Goal: Task Accomplishment & Management: Use online tool/utility

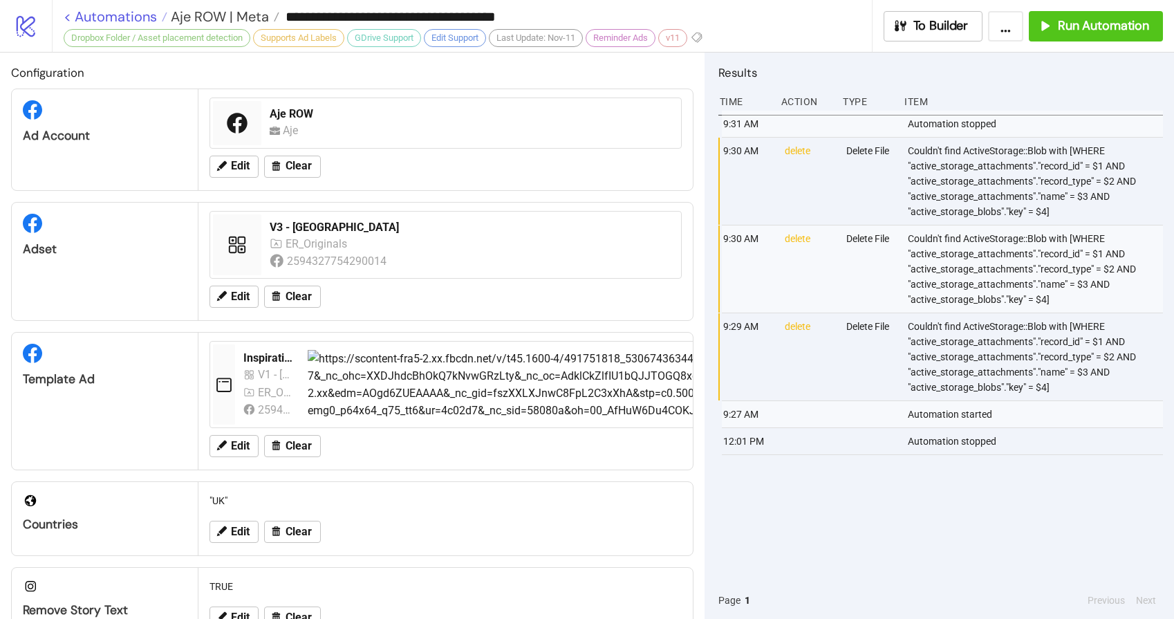
click at [129, 10] on link "< Automations" at bounding box center [116, 17] width 104 height 14
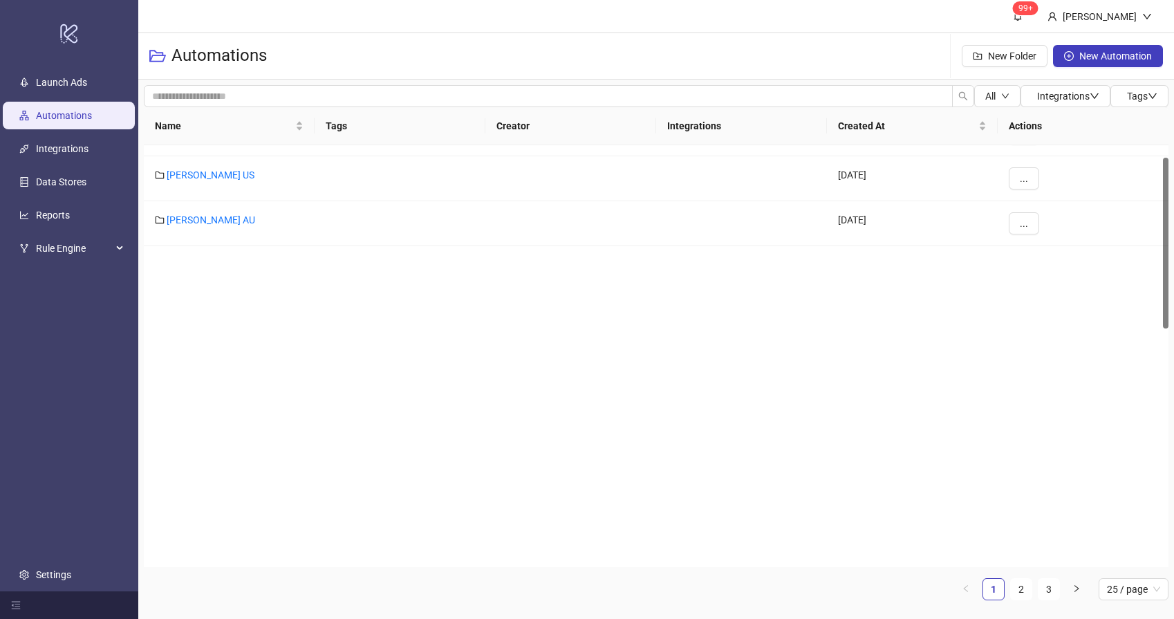
scroll to position [702, 0]
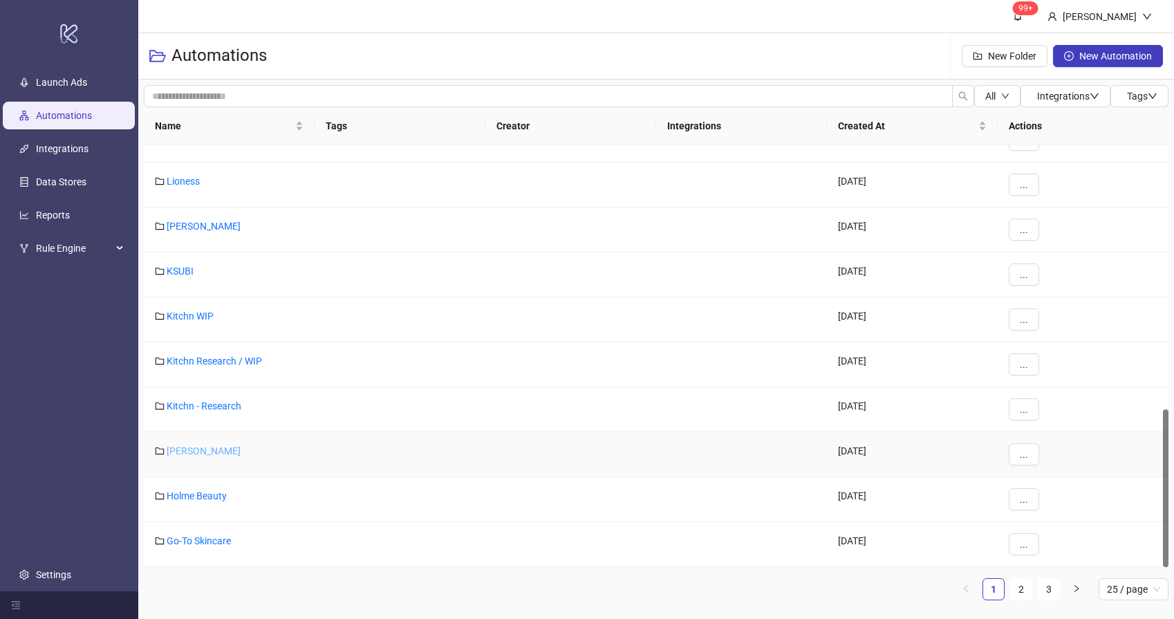
click at [192, 450] on link "[PERSON_NAME]" at bounding box center [204, 450] width 74 height 11
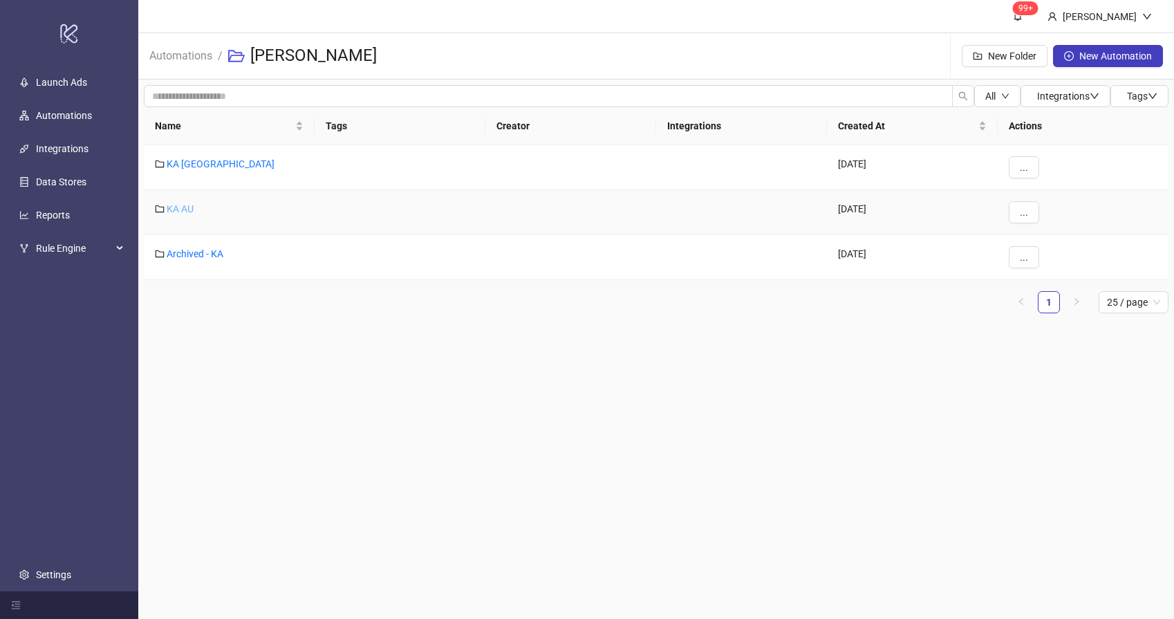
click at [174, 206] on link "KA AU" at bounding box center [180, 208] width 27 height 11
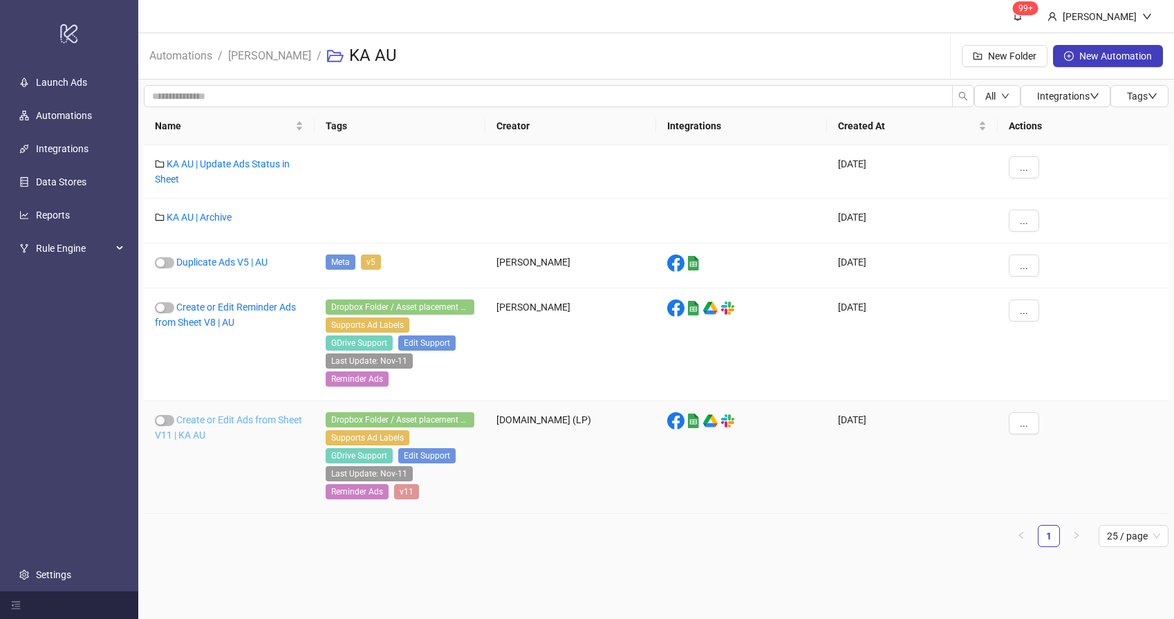
click at [231, 434] on link "Create or Edit Ads from Sheet V11 | KA AU" at bounding box center [228, 427] width 147 height 26
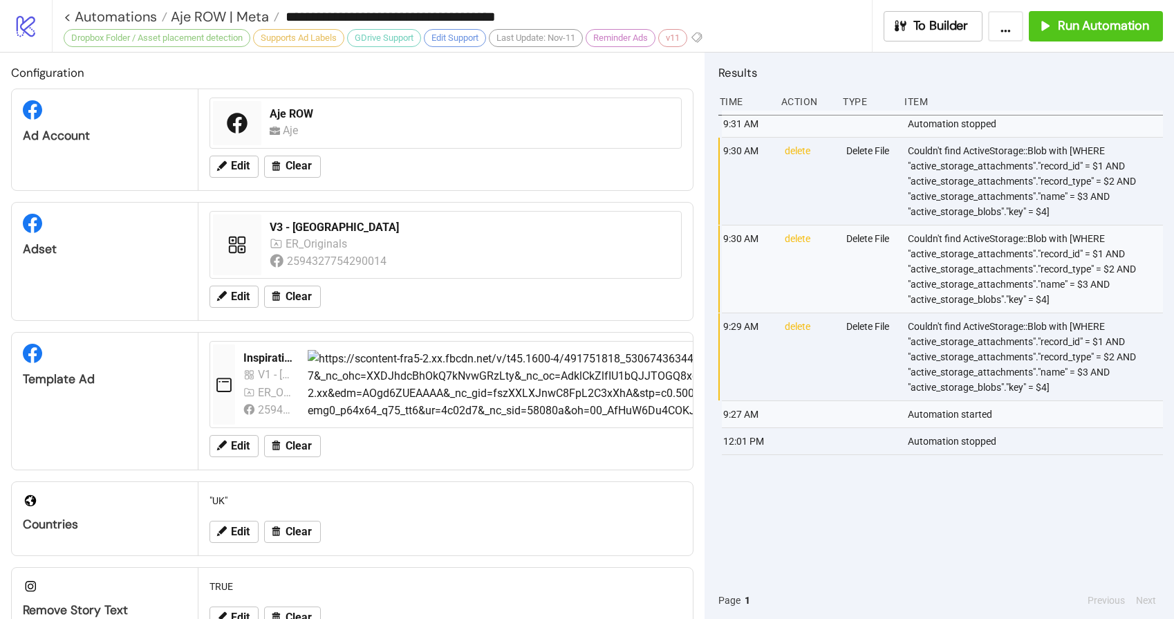
type input "**********"
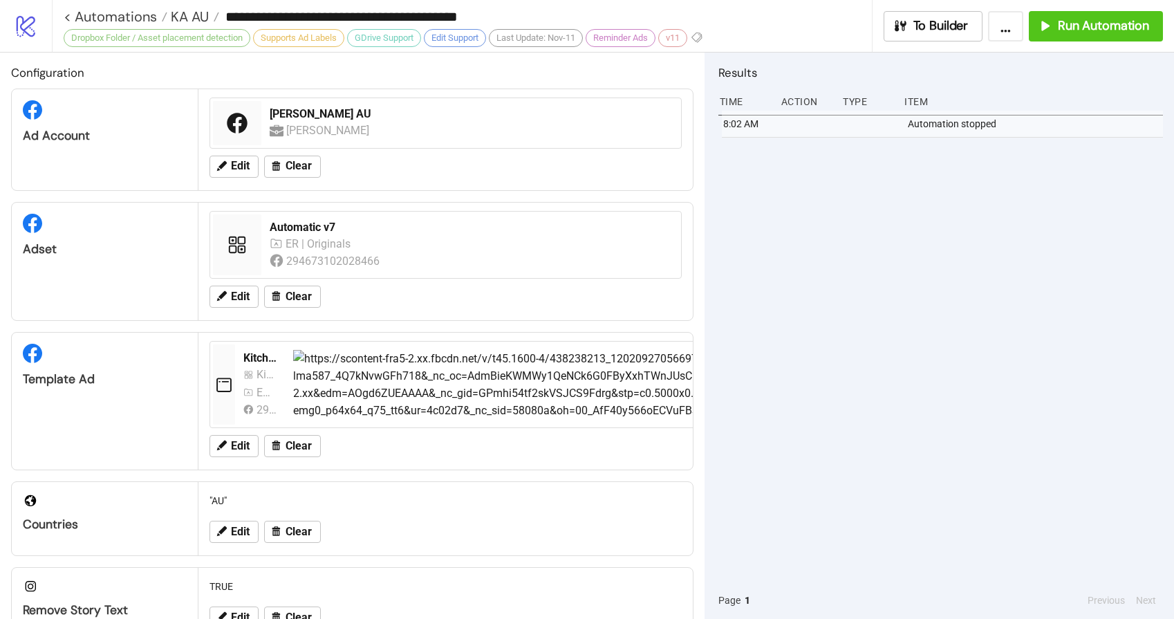
click at [868, 286] on div "8:02 AM Automation stopped" at bounding box center [940, 346] width 445 height 471
click at [1081, 21] on span "Run Automation" at bounding box center [1103, 26] width 91 height 16
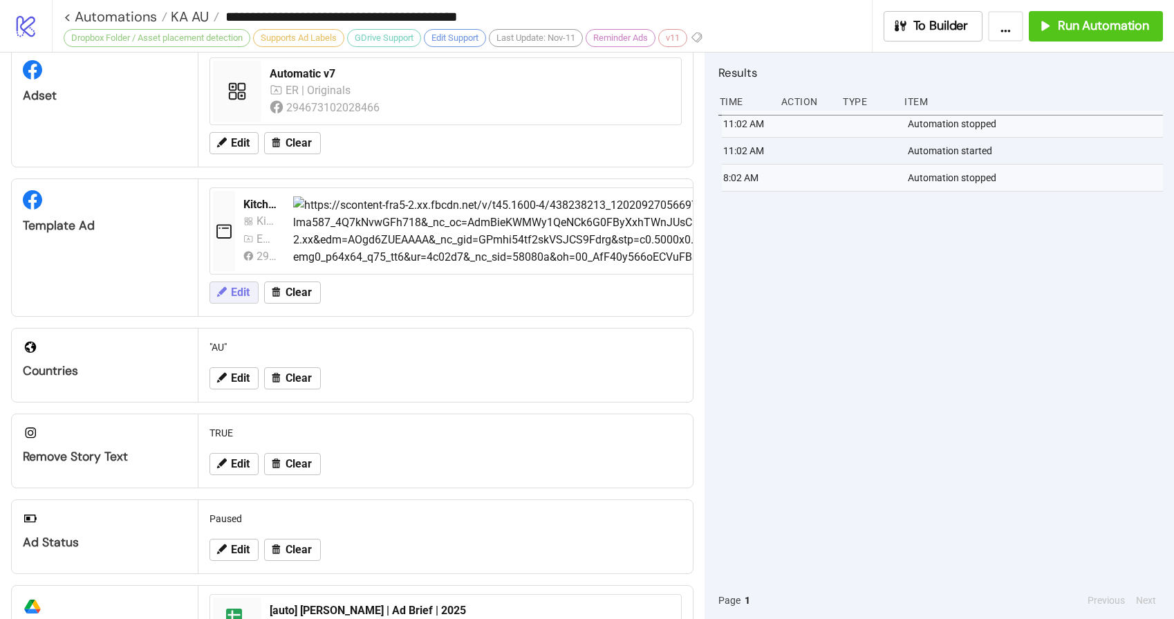
scroll to position [439, 0]
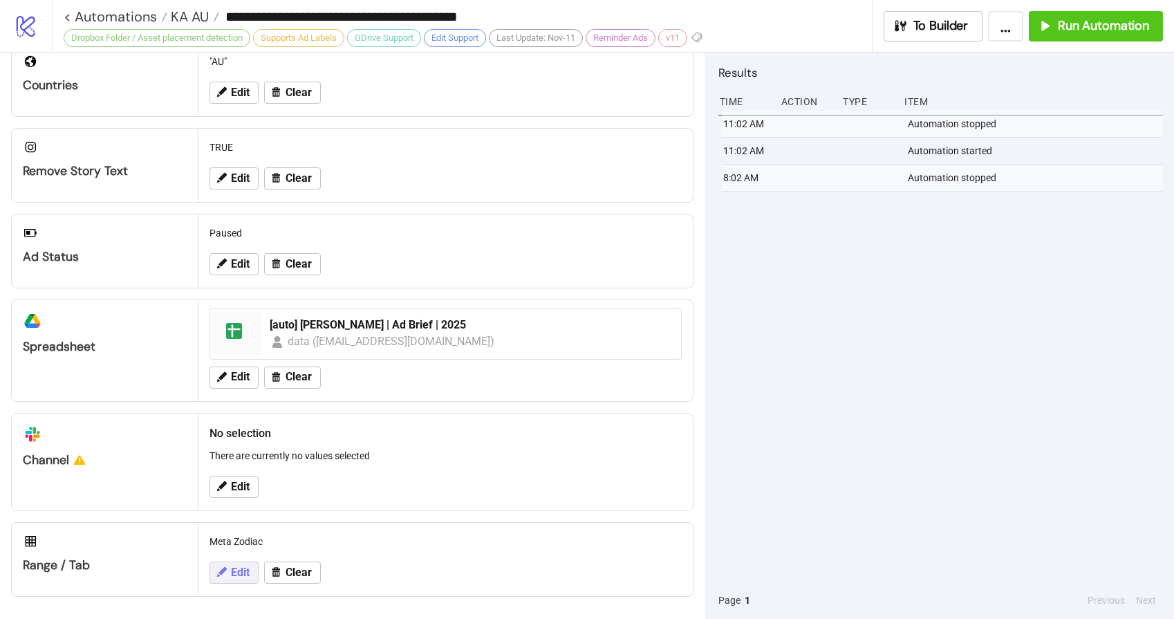
click at [230, 570] on button "Edit" at bounding box center [233, 572] width 49 height 22
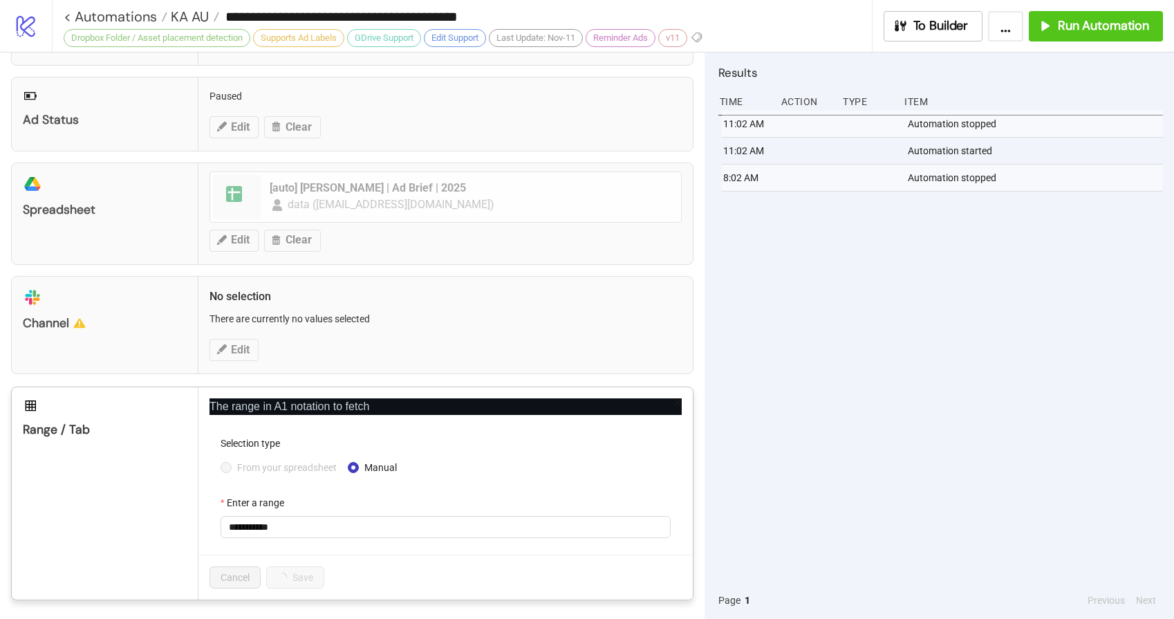
scroll to position [578, 0]
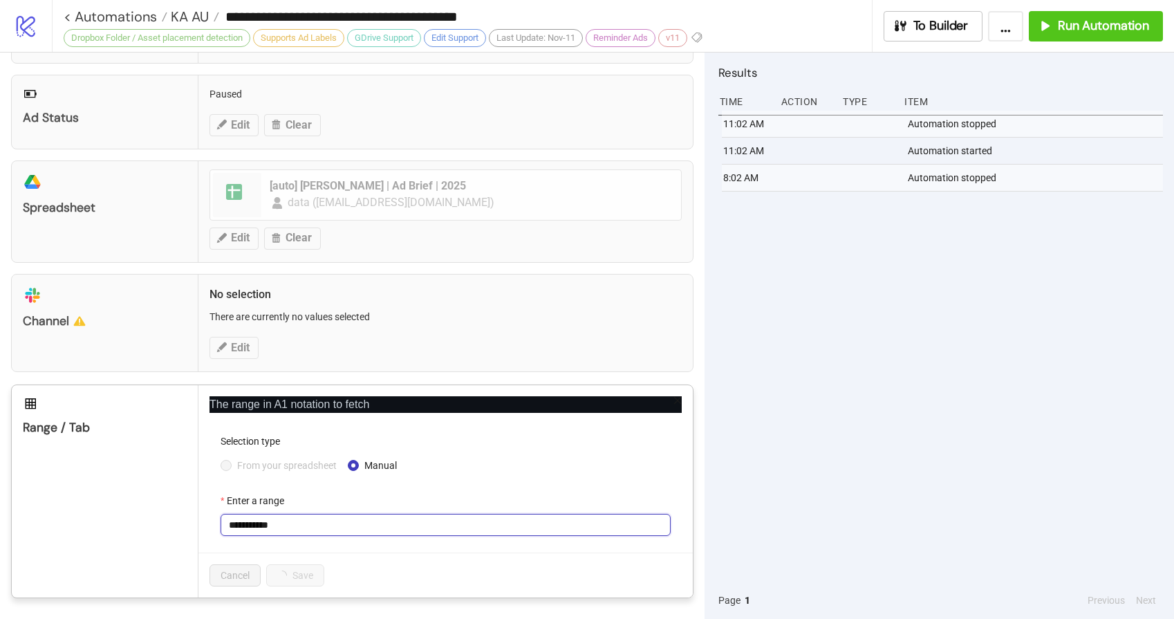
click at [290, 521] on input "**********" at bounding box center [446, 525] width 450 height 22
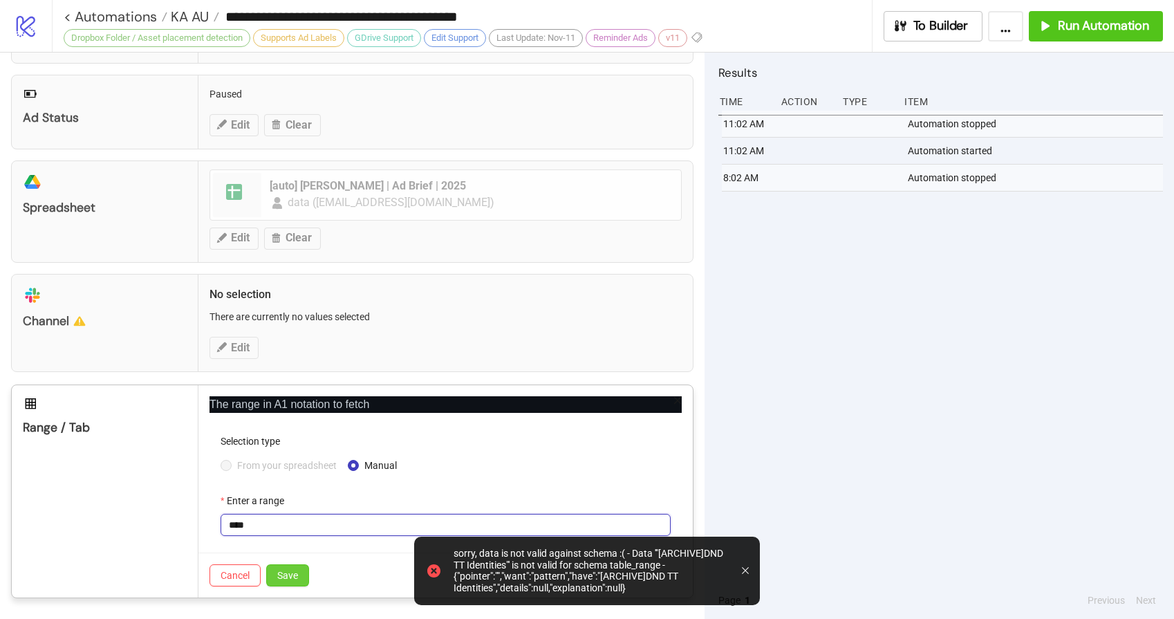
type input "****"
click at [281, 579] on span "Save" at bounding box center [287, 575] width 21 height 11
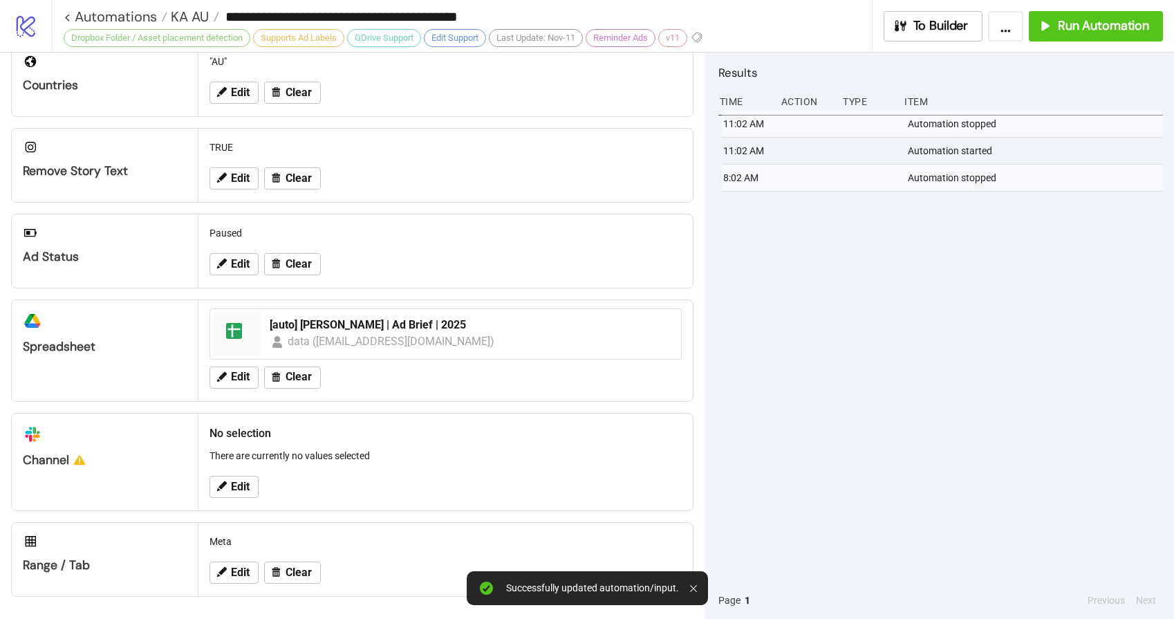
scroll to position [439, 0]
click at [1083, 28] on span "Run Automation" at bounding box center [1103, 26] width 91 height 16
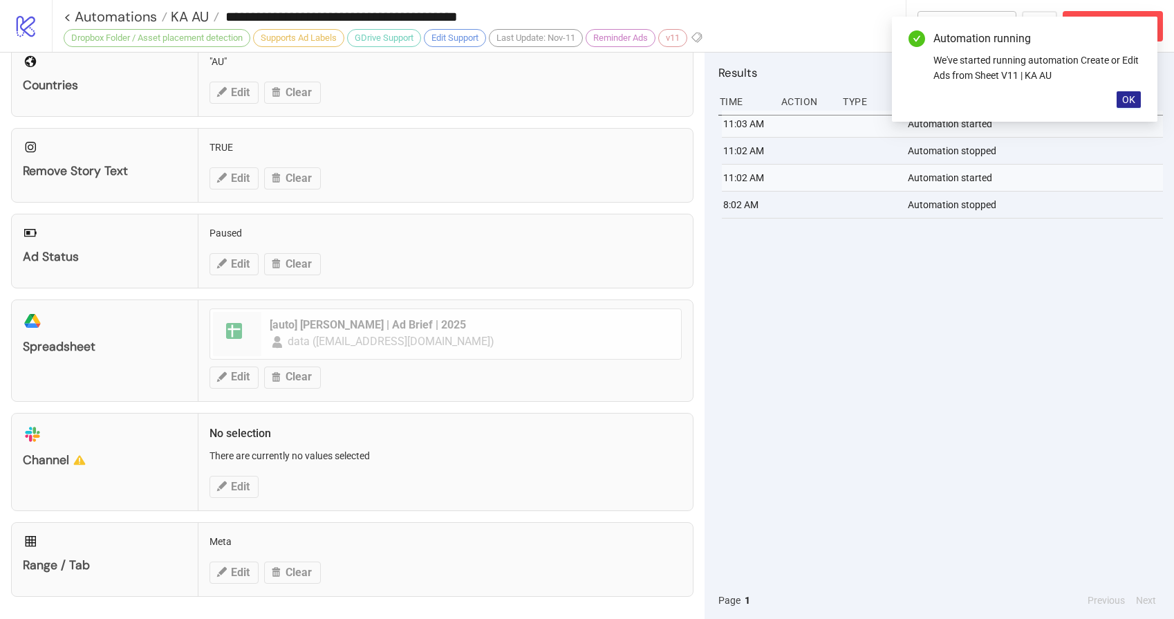
click at [1122, 103] on span "OK" at bounding box center [1128, 99] width 13 height 11
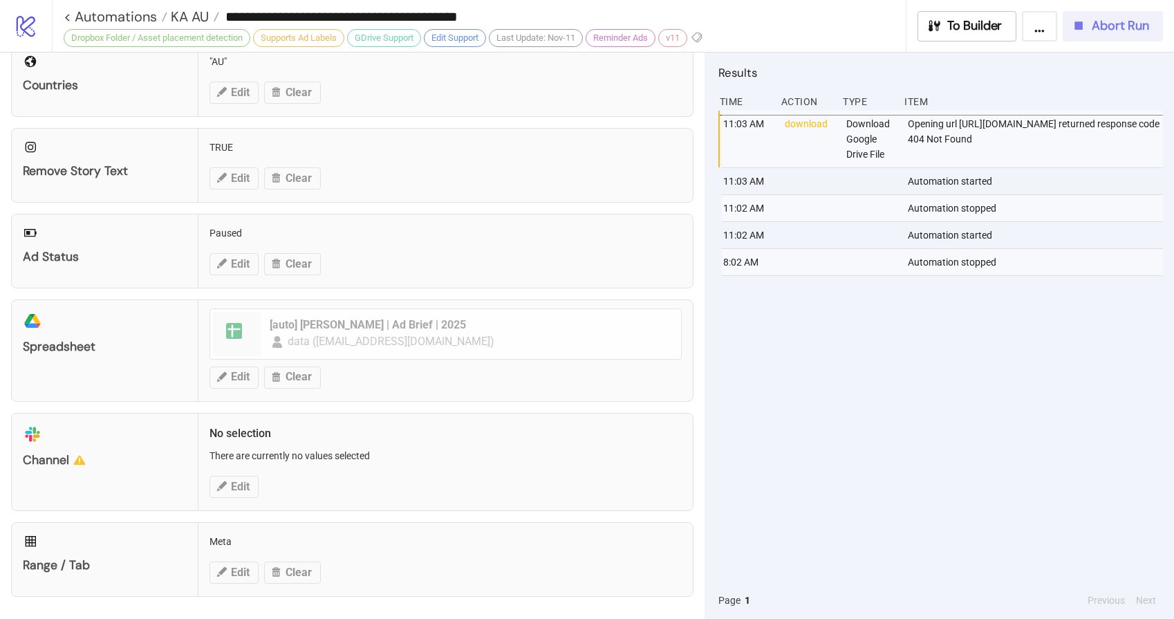
click at [1096, 26] on span "Abort Run" at bounding box center [1120, 26] width 57 height 16
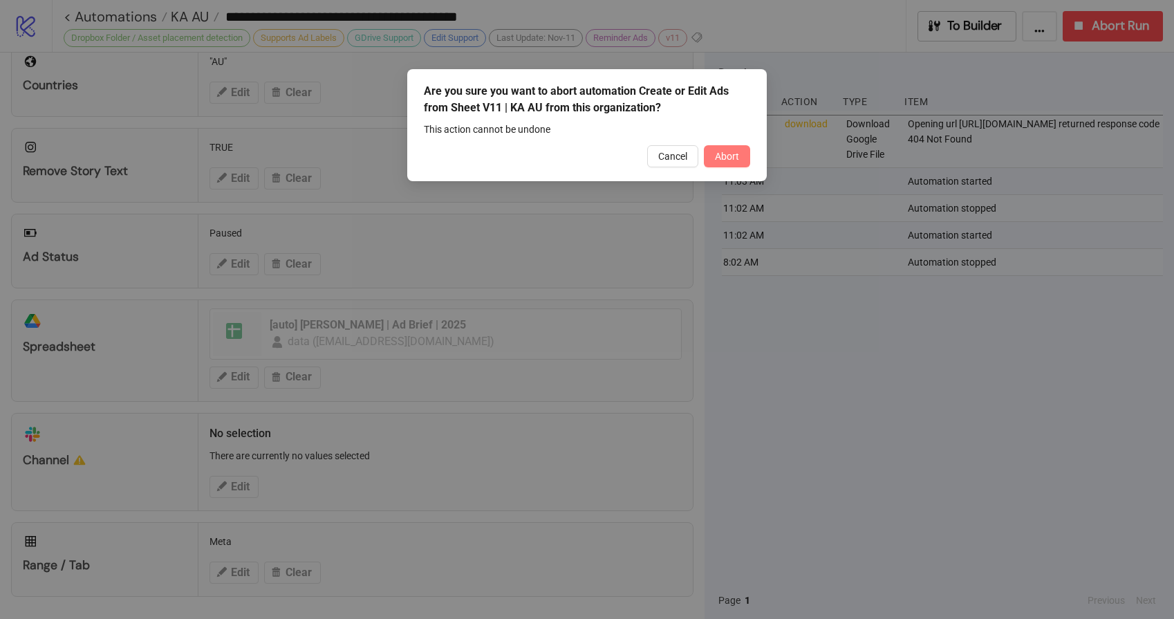
click at [729, 159] on span "Abort" at bounding box center [727, 156] width 24 height 11
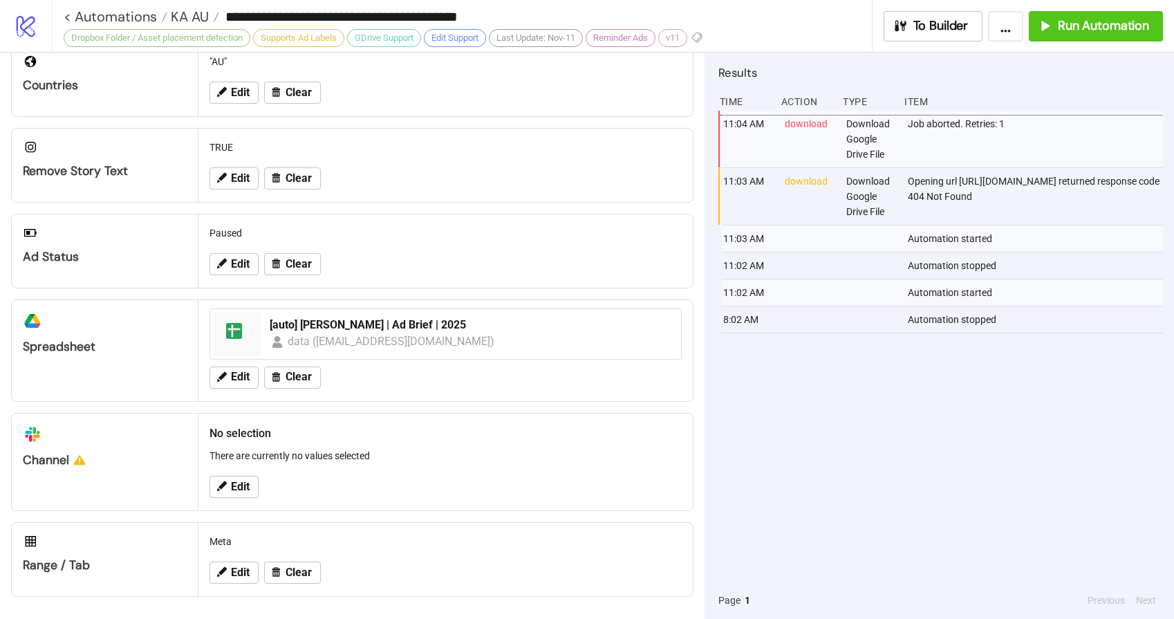
drag, startPoint x: 842, startPoint y: 398, endPoint x: 1026, endPoint y: 153, distance: 306.7
click at [842, 398] on div "11:04 AM download Download Google Drive File Job aborted. Retries: 1 11:03 AM d…" at bounding box center [940, 346] width 445 height 471
click at [1095, 27] on span "Run Automation" at bounding box center [1103, 26] width 91 height 16
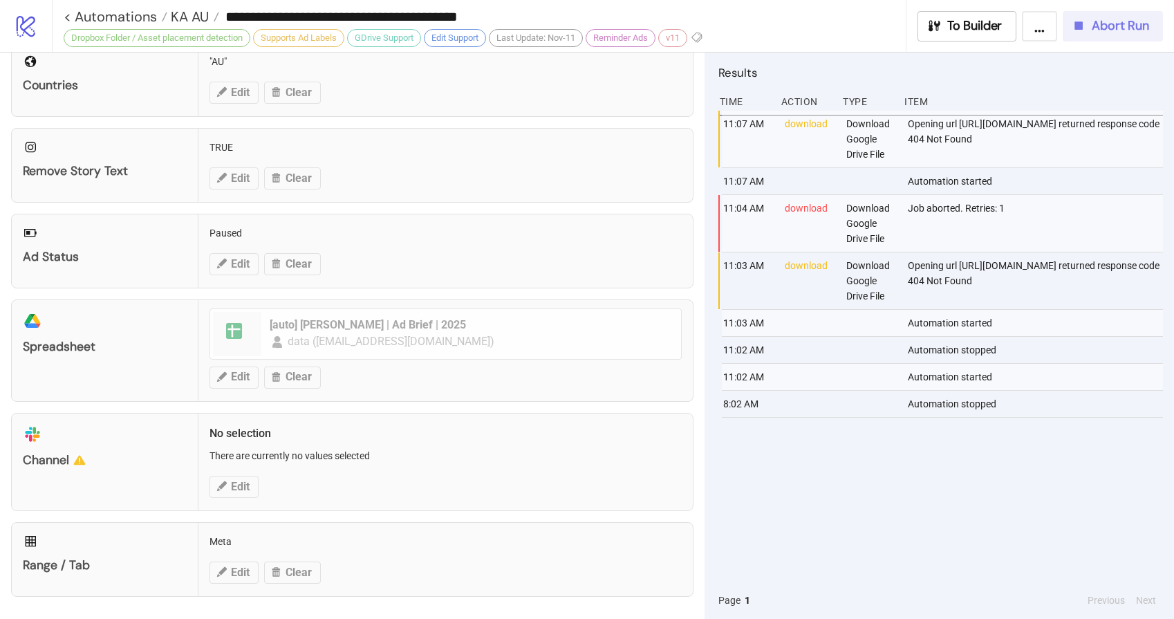
click at [1116, 19] on span "Abort Run" at bounding box center [1120, 26] width 57 height 16
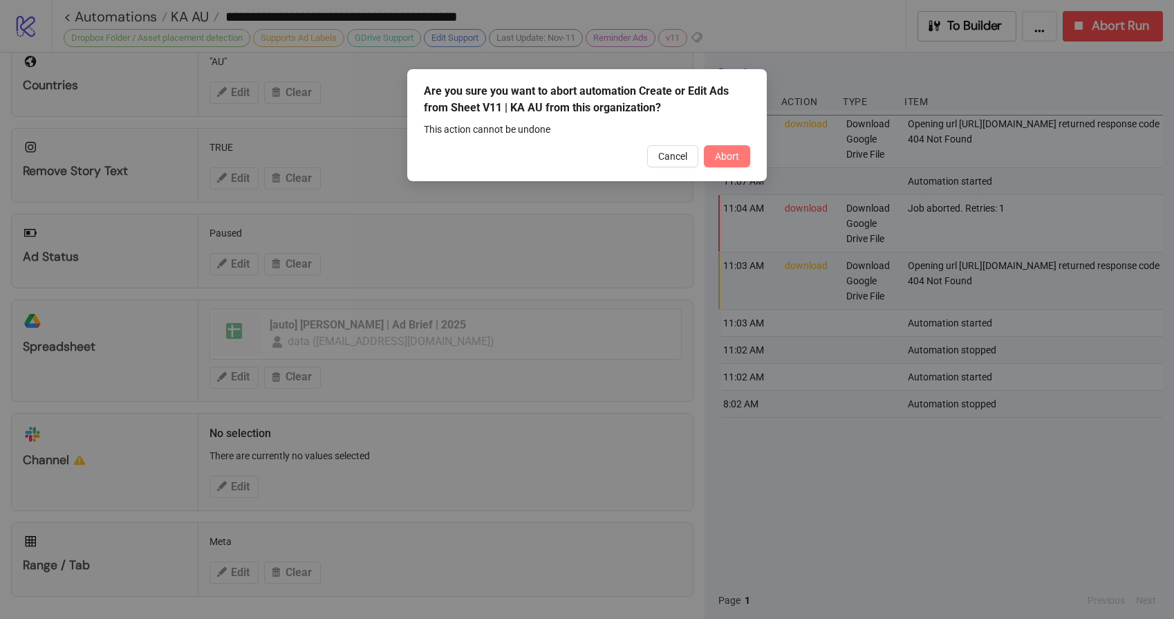
click at [726, 156] on span "Abort" at bounding box center [727, 156] width 24 height 11
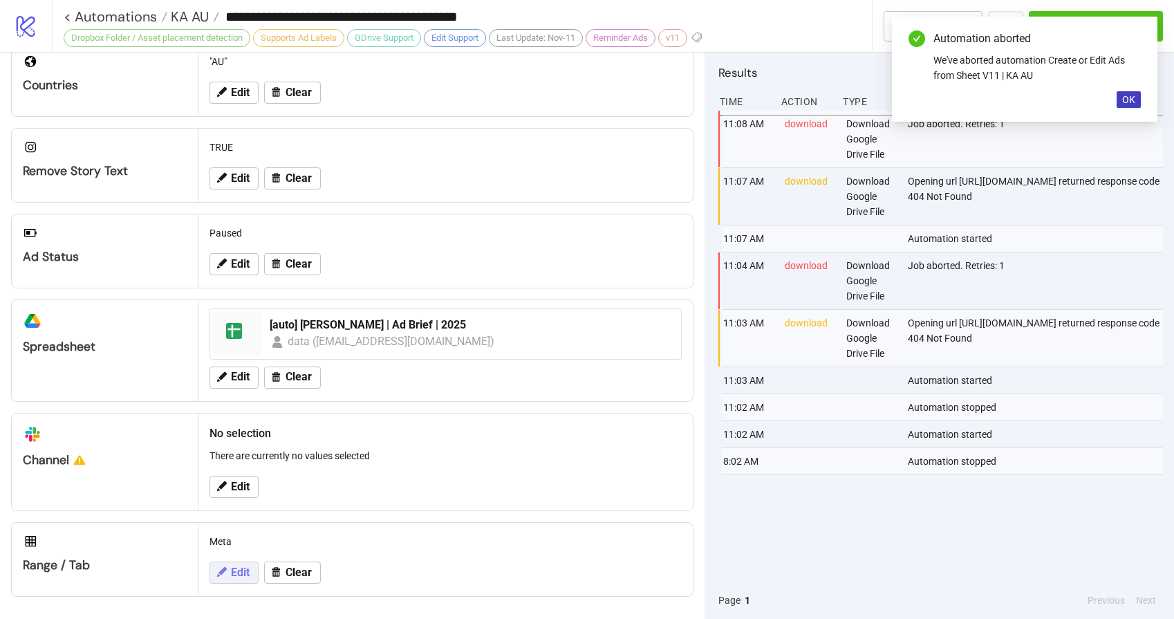
click at [244, 567] on span "Edit" at bounding box center [240, 572] width 19 height 12
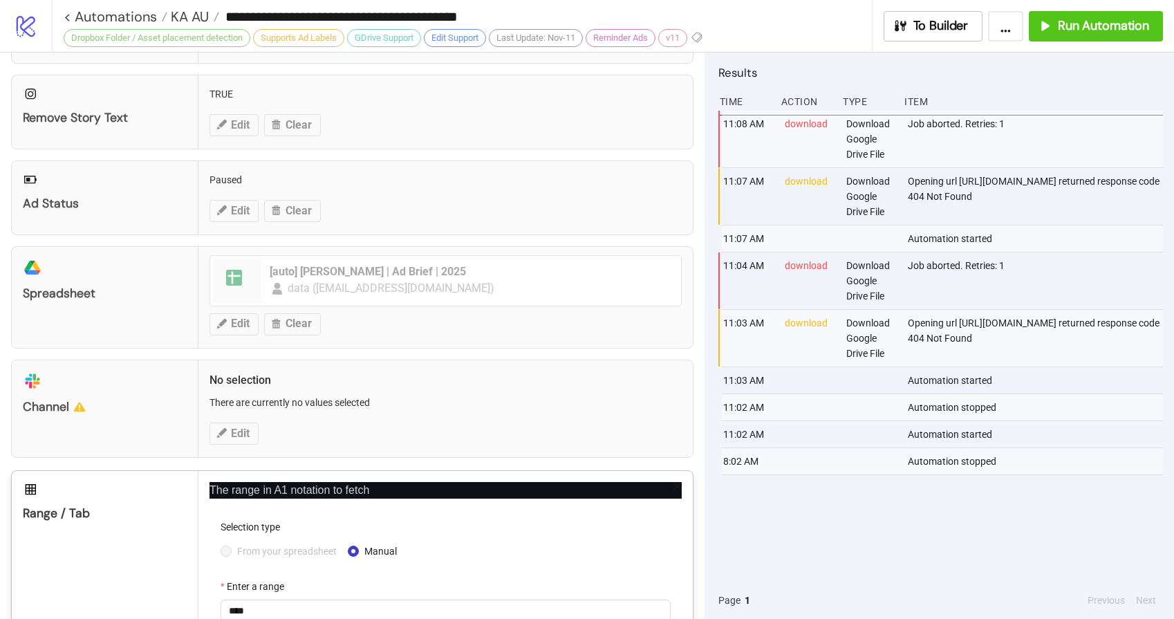
scroll to position [578, 0]
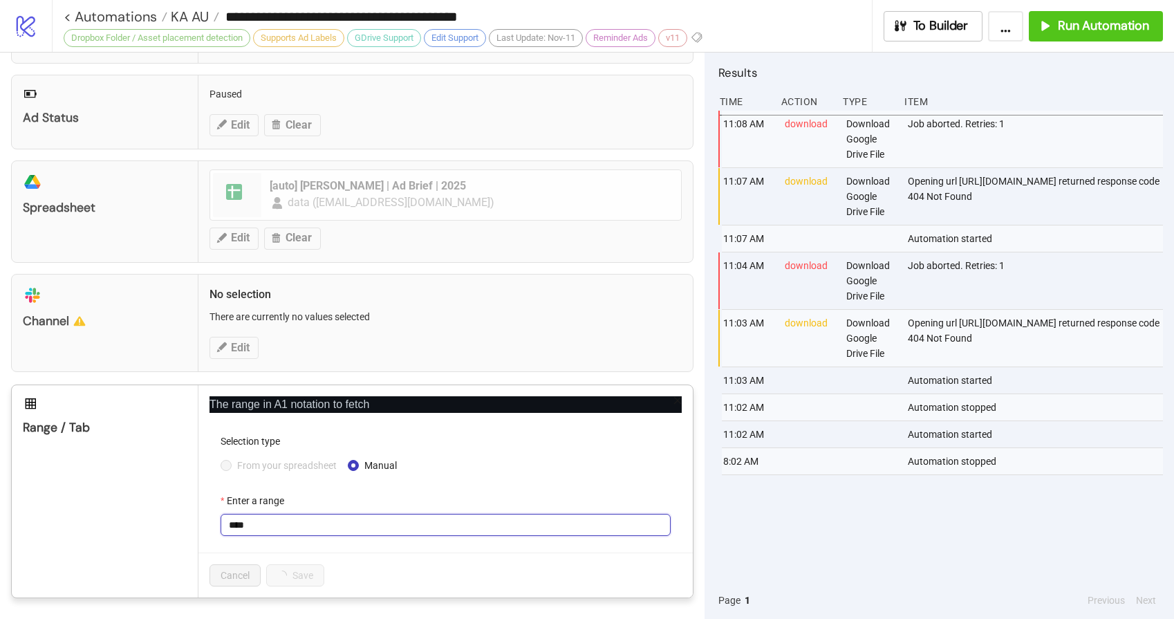
click at [283, 530] on input "****" at bounding box center [446, 525] width 450 height 22
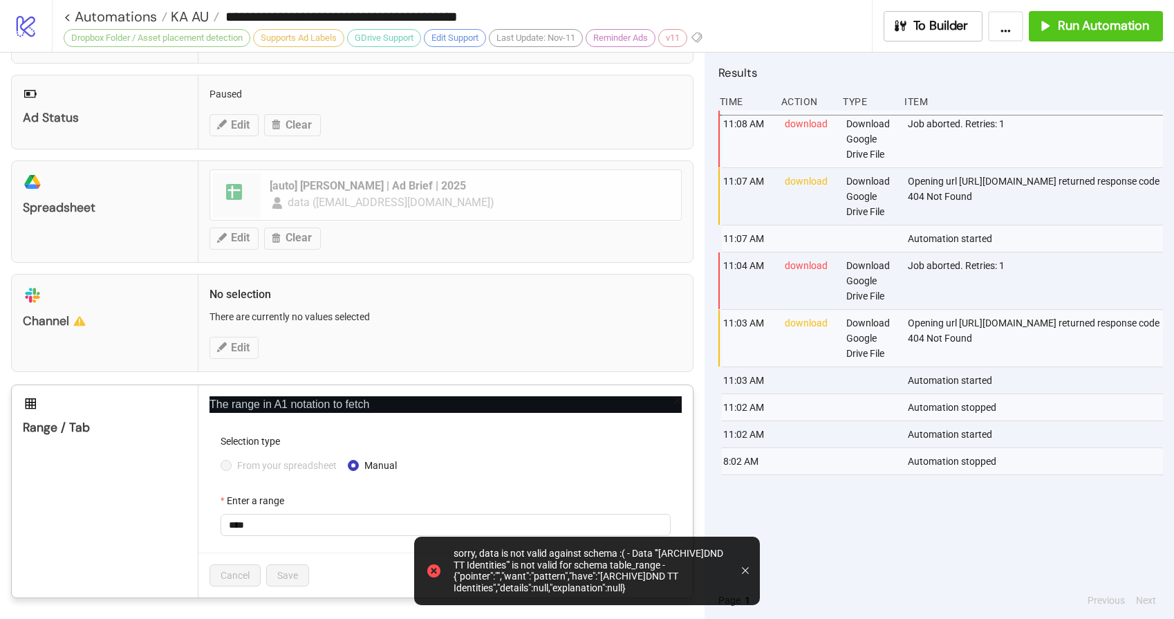
click at [673, 400] on icon "close" at bounding box center [678, 400] width 10 height 10
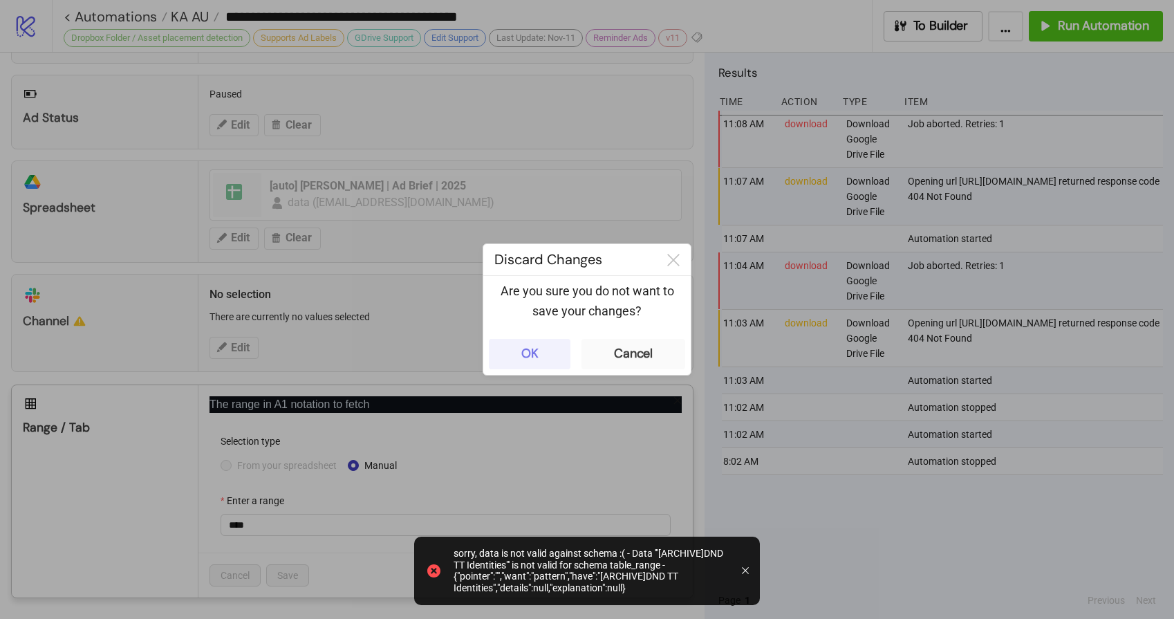
click at [514, 359] on button "OK" at bounding box center [530, 354] width 82 height 30
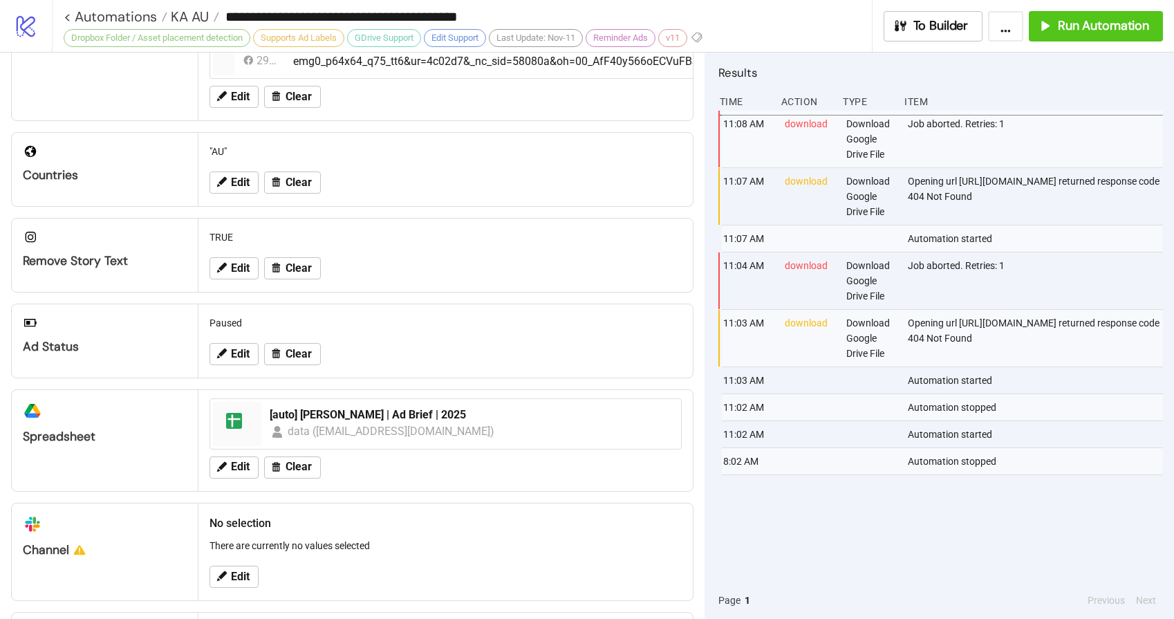
scroll to position [385, 0]
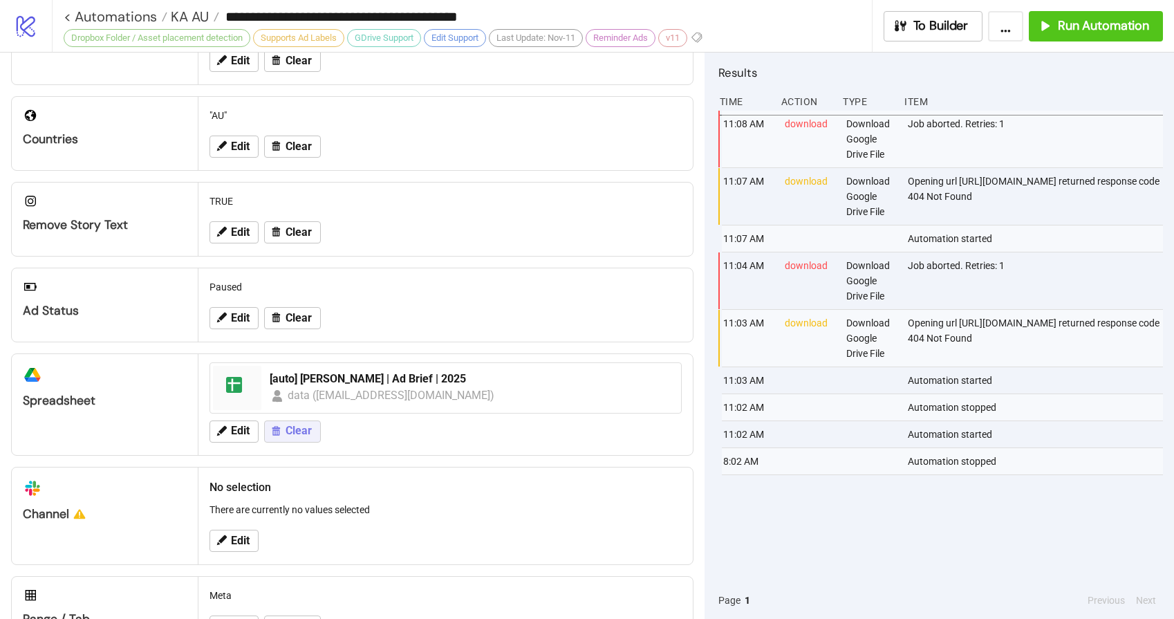
click at [299, 437] on button "Clear" at bounding box center [292, 431] width 57 height 22
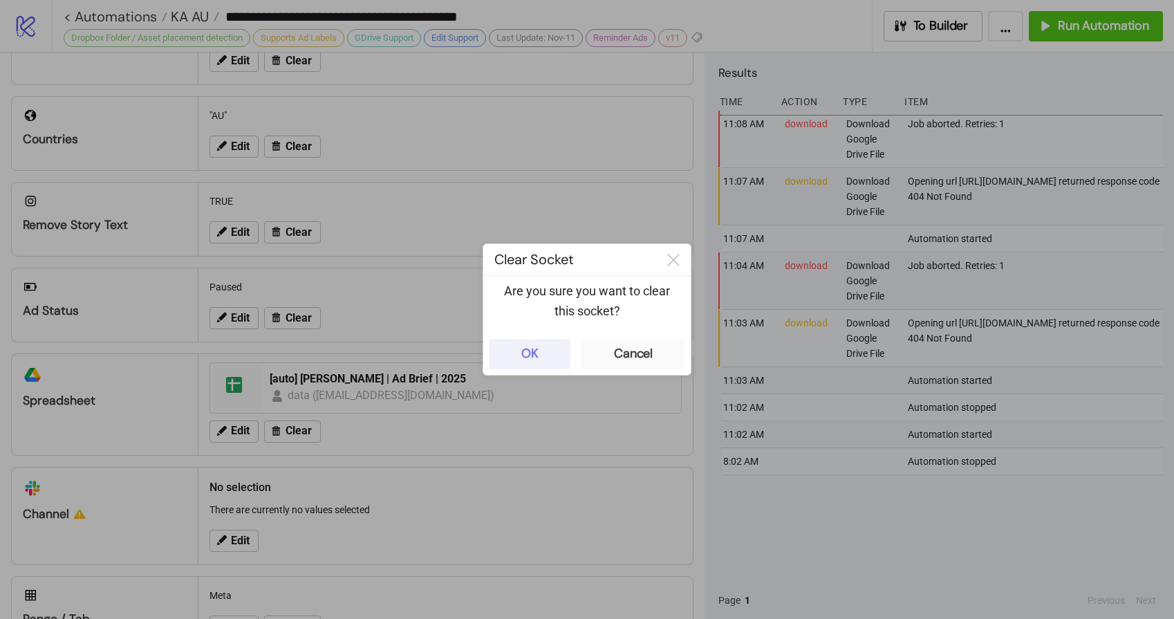
click at [543, 351] on button "OK" at bounding box center [530, 354] width 82 height 30
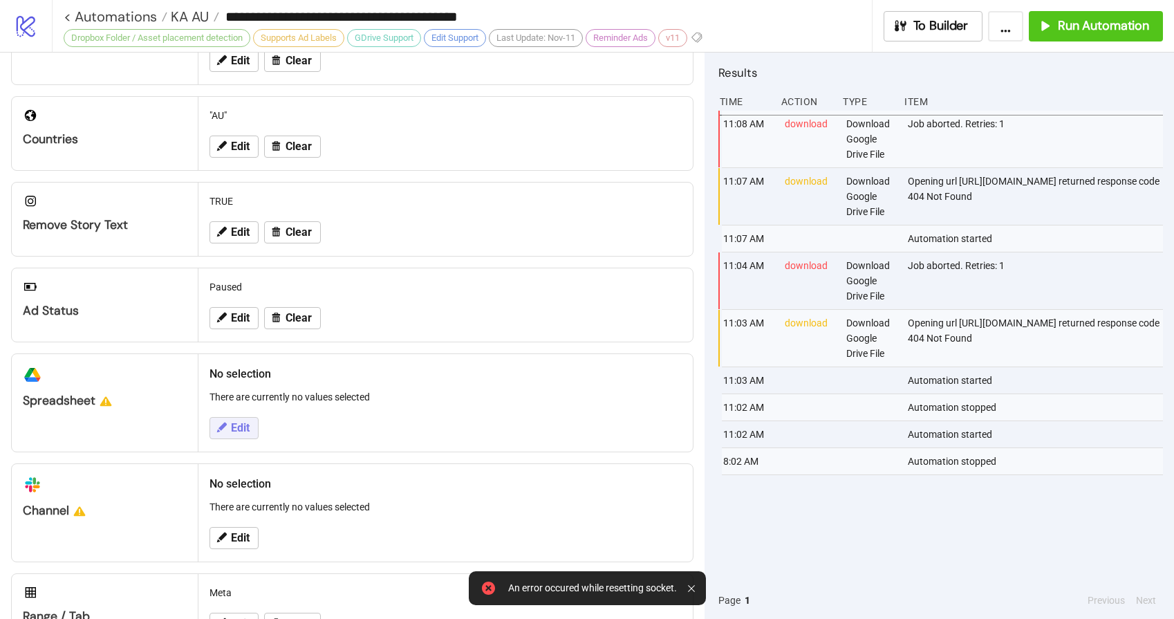
click at [234, 429] on span "Edit" at bounding box center [240, 428] width 19 height 12
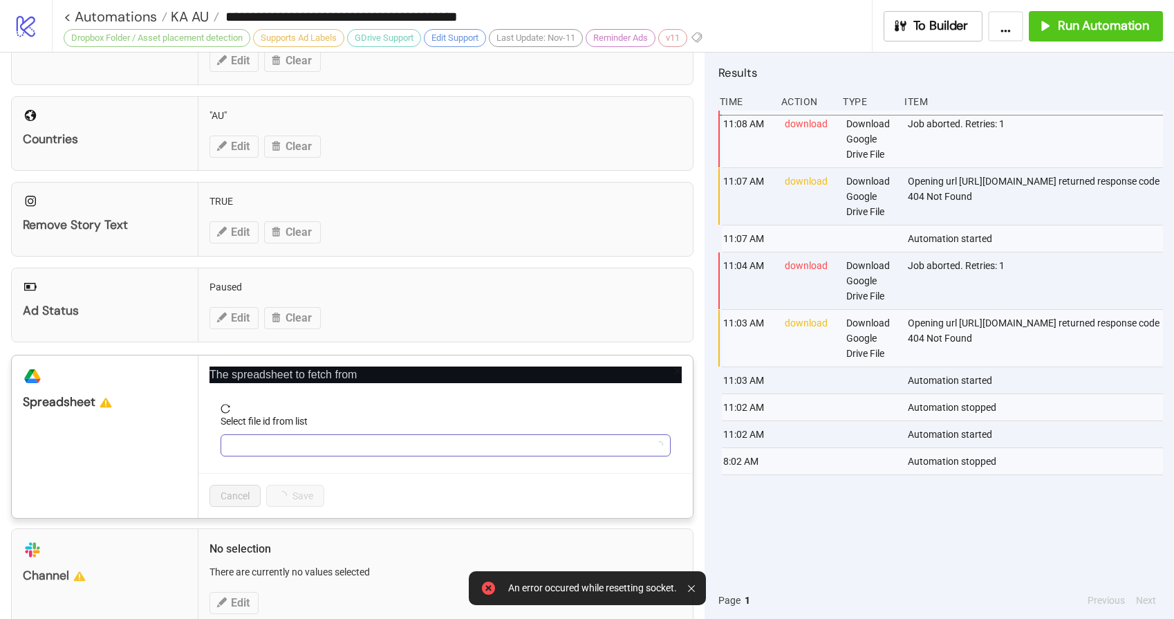
click at [274, 449] on input "Select file id from list" at bounding box center [439, 445] width 421 height 21
type input "**********"
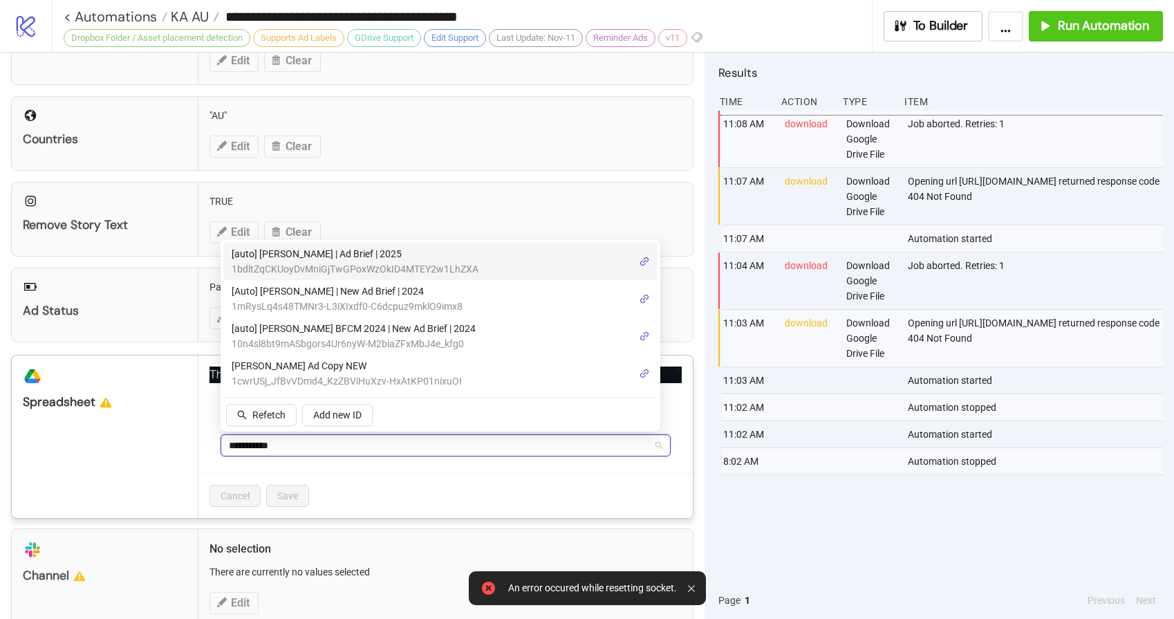
click at [357, 265] on span "1bdltZqCKUoyDvMniGjTwGPoxWzOkID4MTEY2w1LhZXA" at bounding box center [355, 268] width 247 height 15
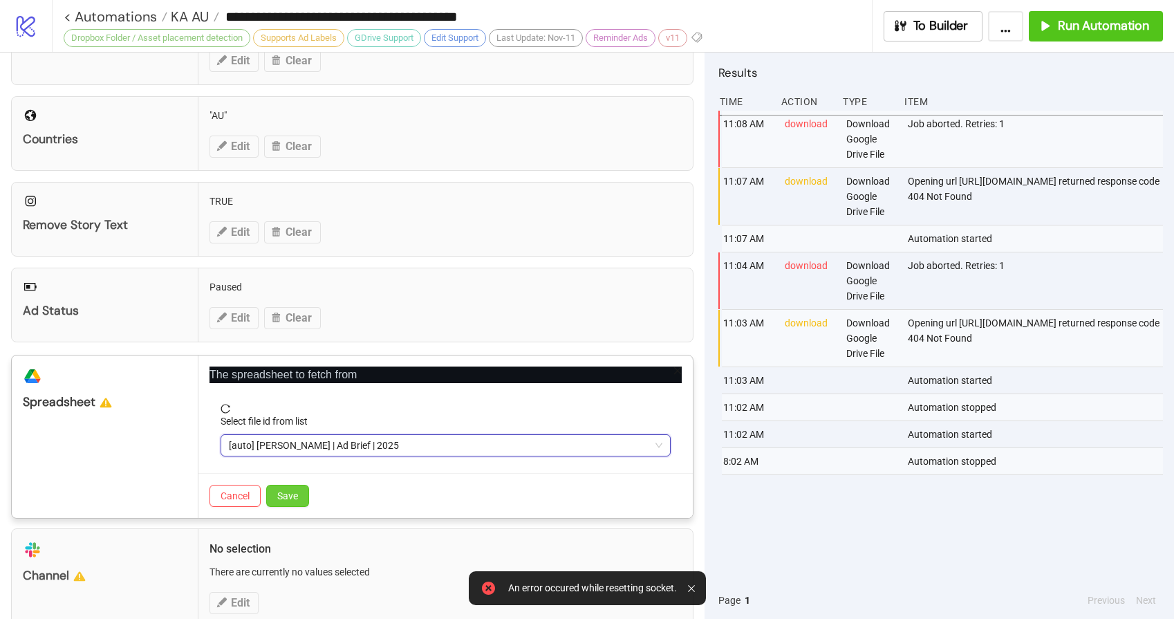
click at [294, 504] on button "Save" at bounding box center [287, 496] width 43 height 22
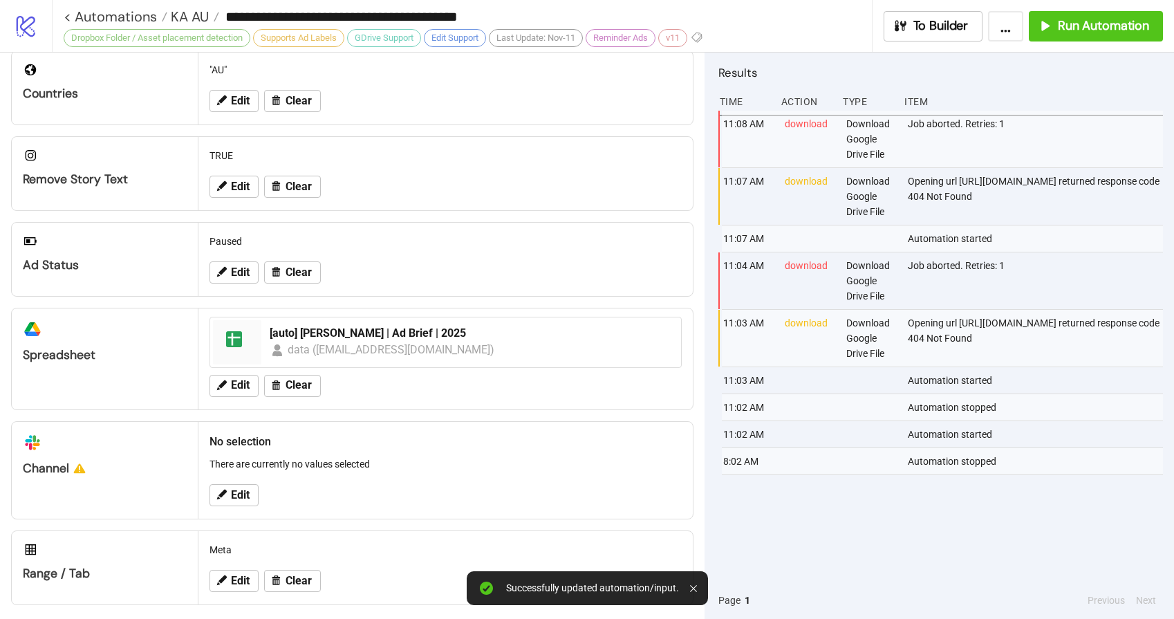
scroll to position [439, 0]
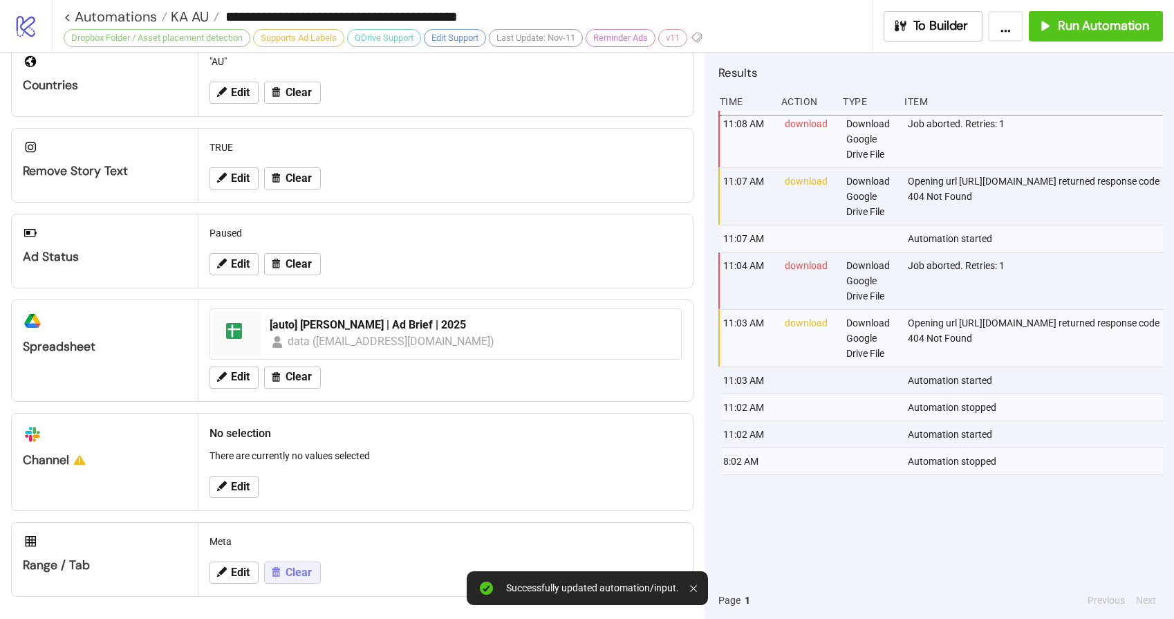
click at [298, 573] on span "Clear" at bounding box center [299, 572] width 26 height 12
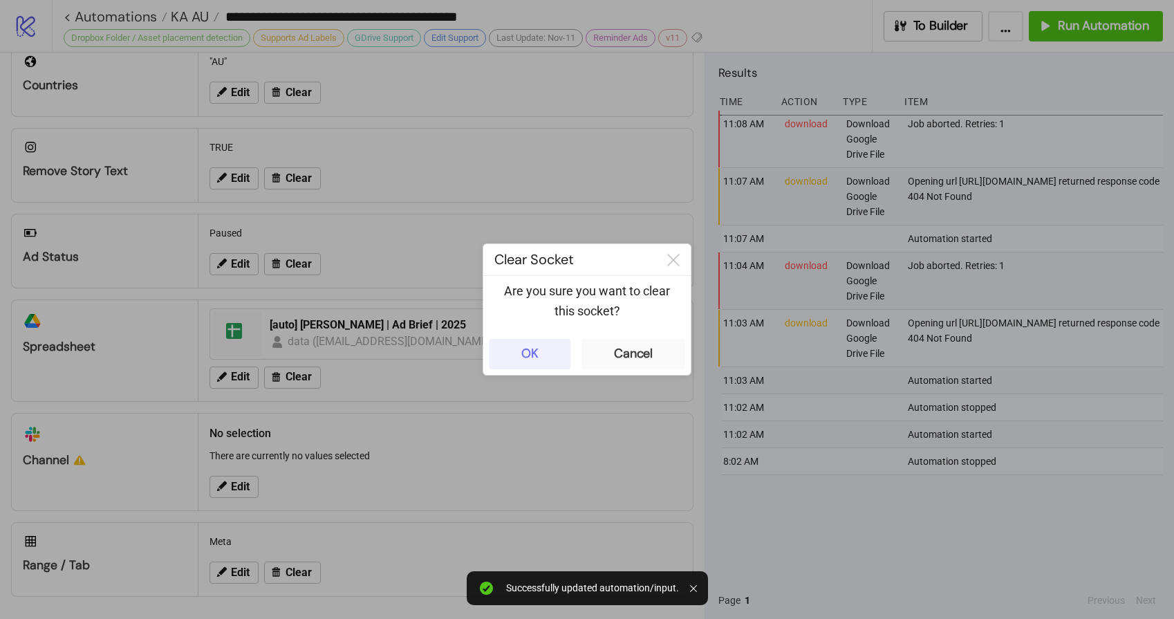
click at [549, 351] on button "OK" at bounding box center [530, 354] width 82 height 30
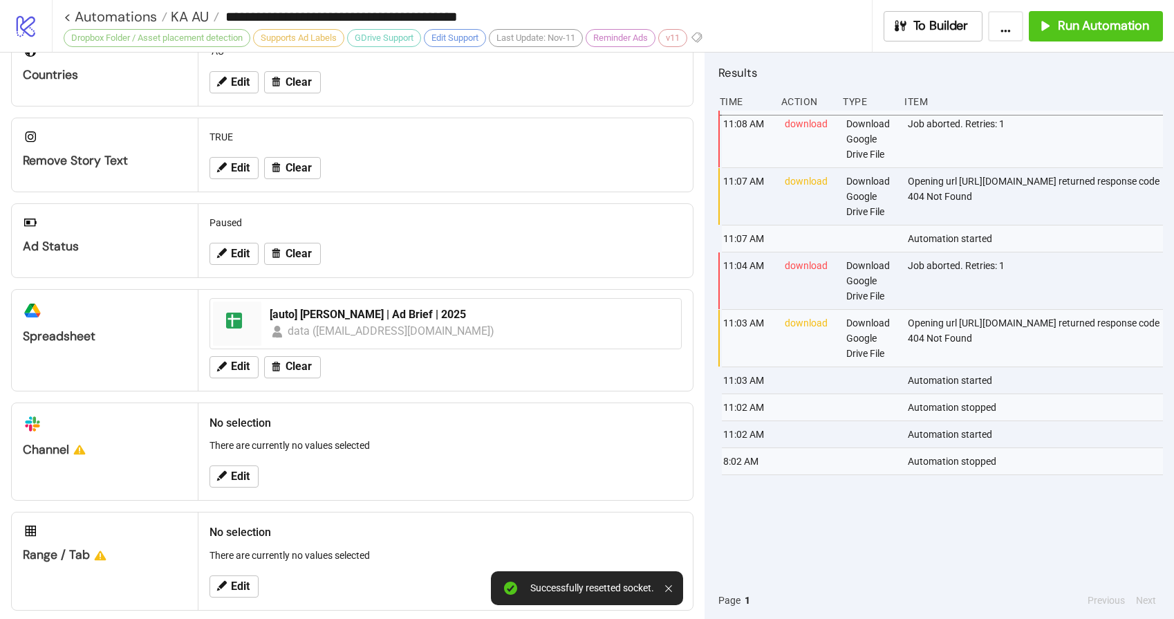
scroll to position [463, 0]
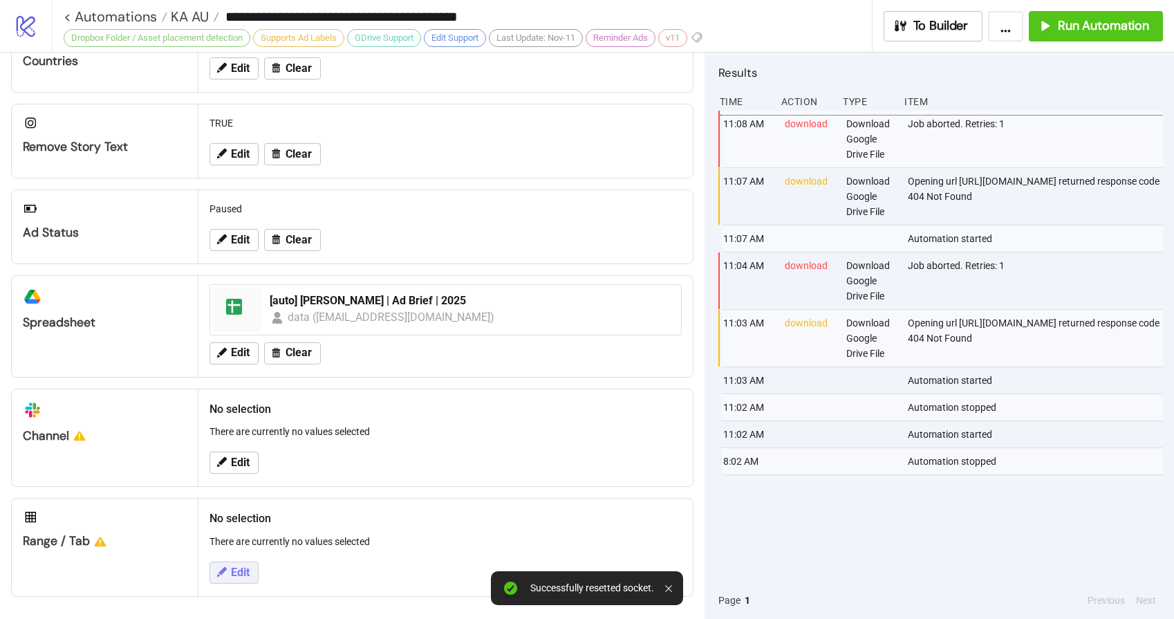
click at [236, 575] on span "Edit" at bounding box center [240, 572] width 19 height 12
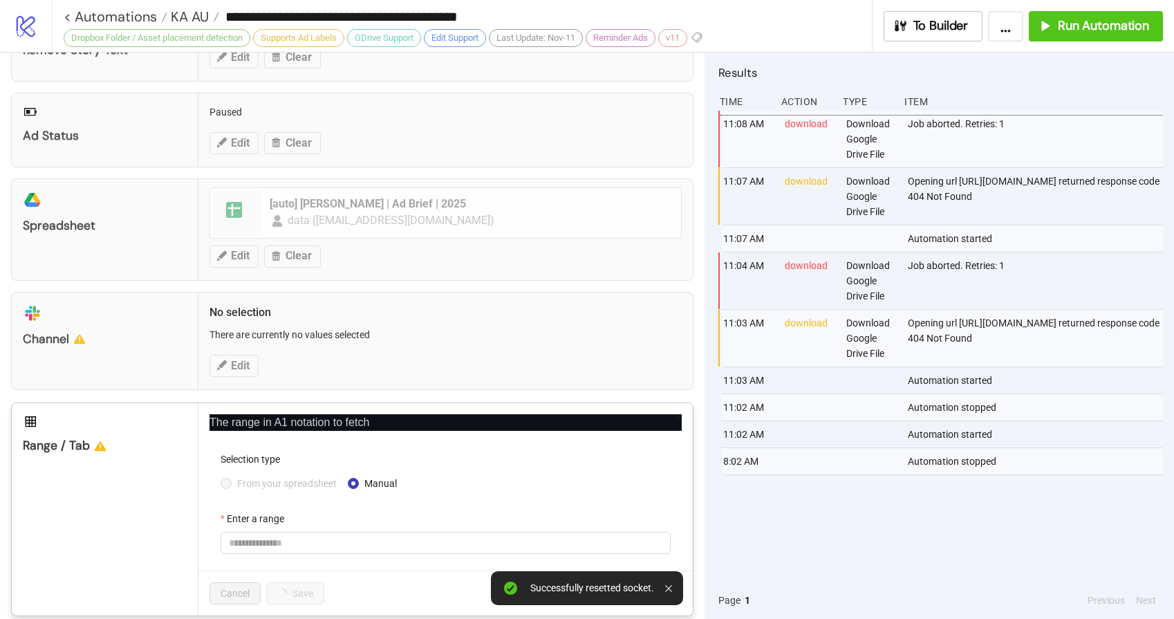
scroll to position [578, 0]
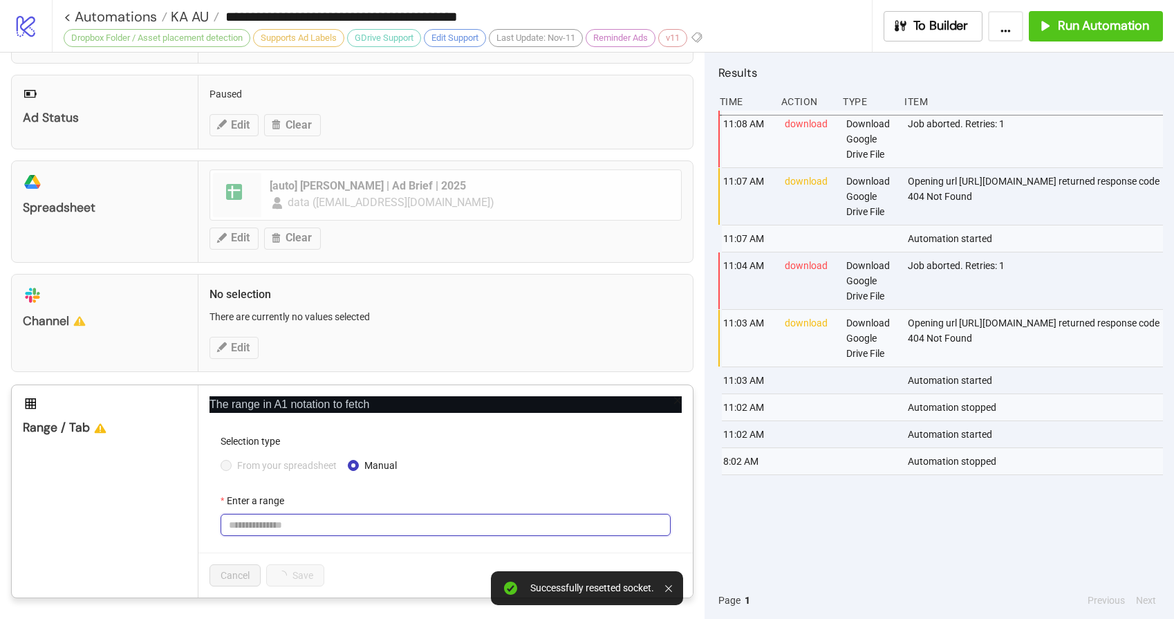
click at [282, 520] on input "Enter a range" at bounding box center [446, 525] width 450 height 22
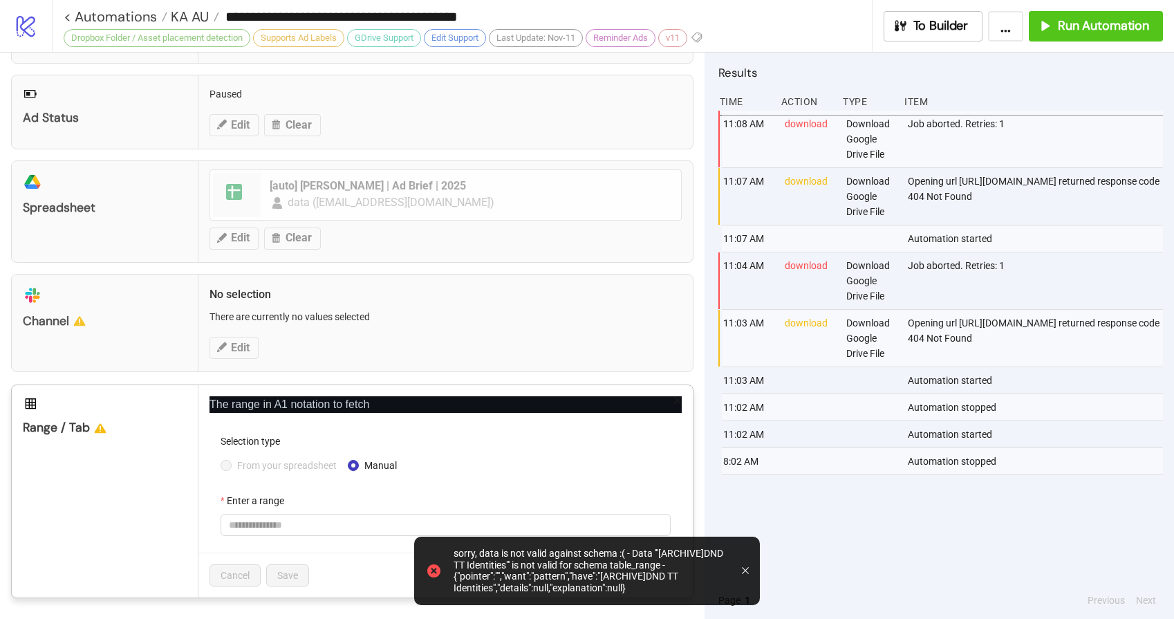
click at [283, 465] on span "From your spreadsheet" at bounding box center [287, 465] width 111 height 15
click at [268, 532] on input "Enter a range" at bounding box center [446, 525] width 450 height 22
type input "****"
click at [275, 571] on button "Save" at bounding box center [287, 575] width 43 height 22
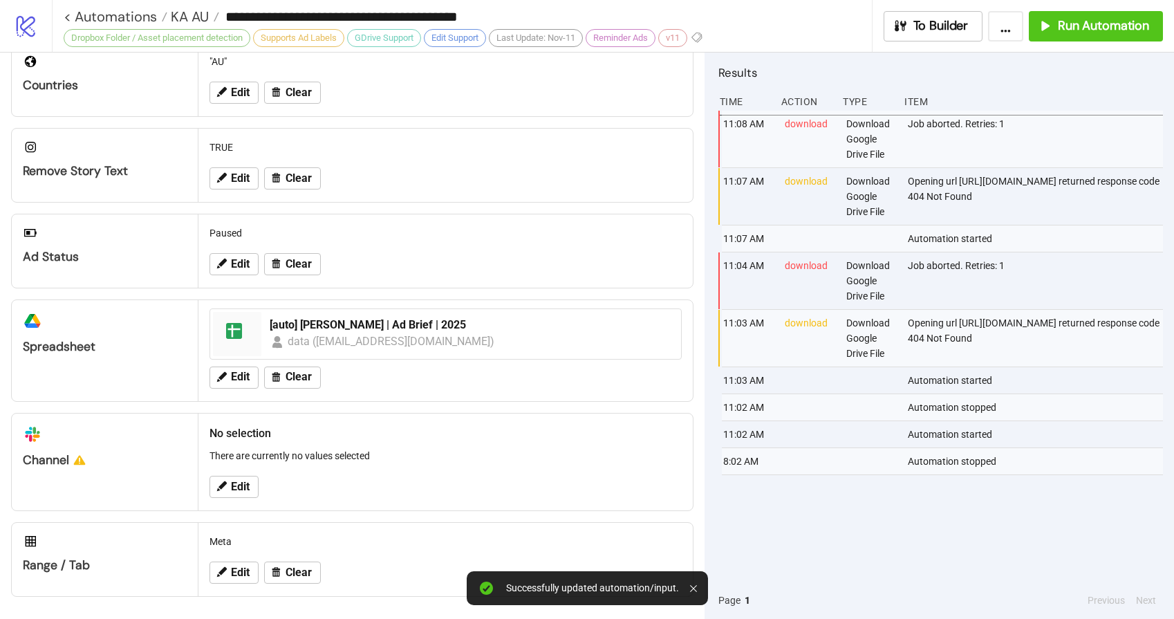
scroll to position [0, 0]
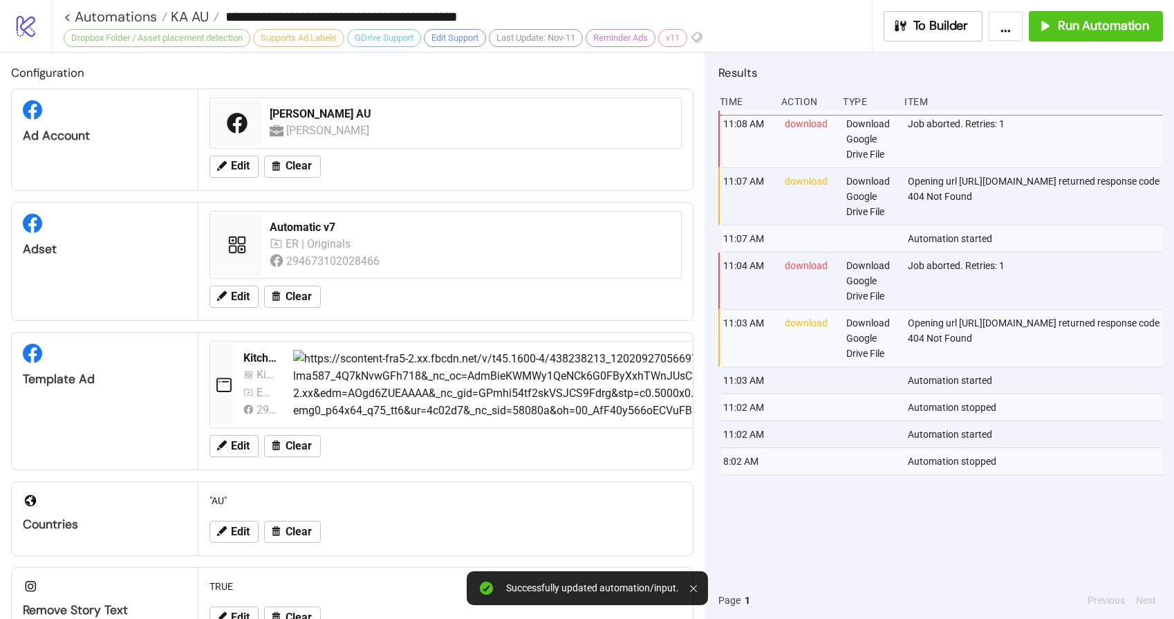
click at [866, 524] on div "11:08 AM download Download Google Drive File Job aborted. Retries: 1 11:07 AM d…" at bounding box center [940, 346] width 445 height 471
click at [1094, 35] on button "Run Automation" at bounding box center [1096, 26] width 134 height 30
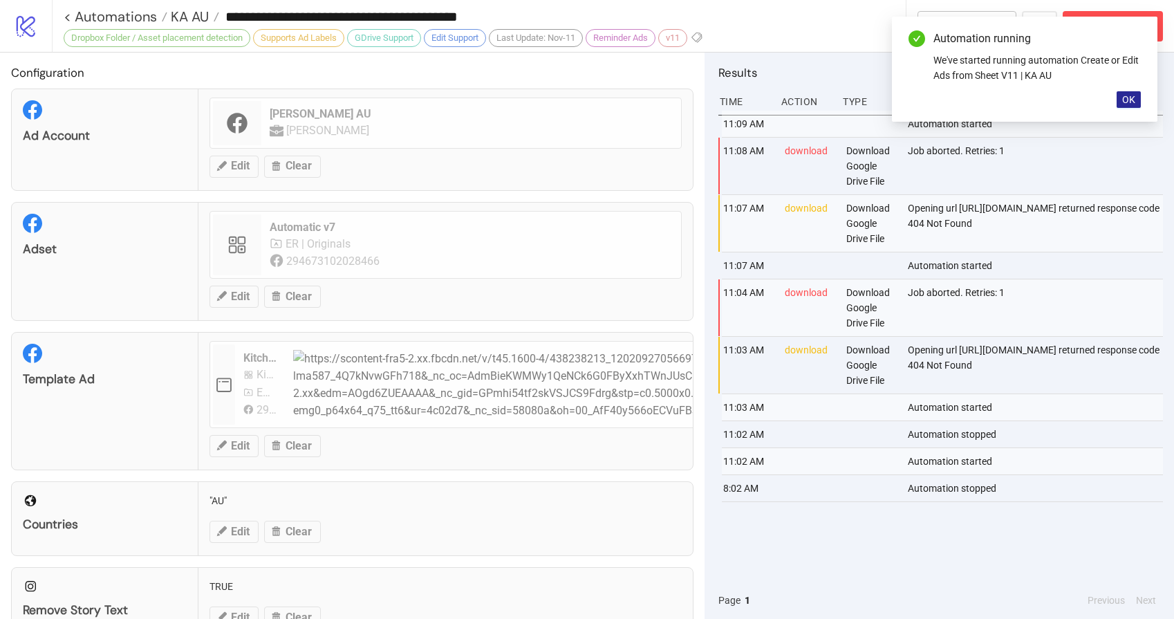
click at [1120, 100] on button "OK" at bounding box center [1129, 99] width 24 height 17
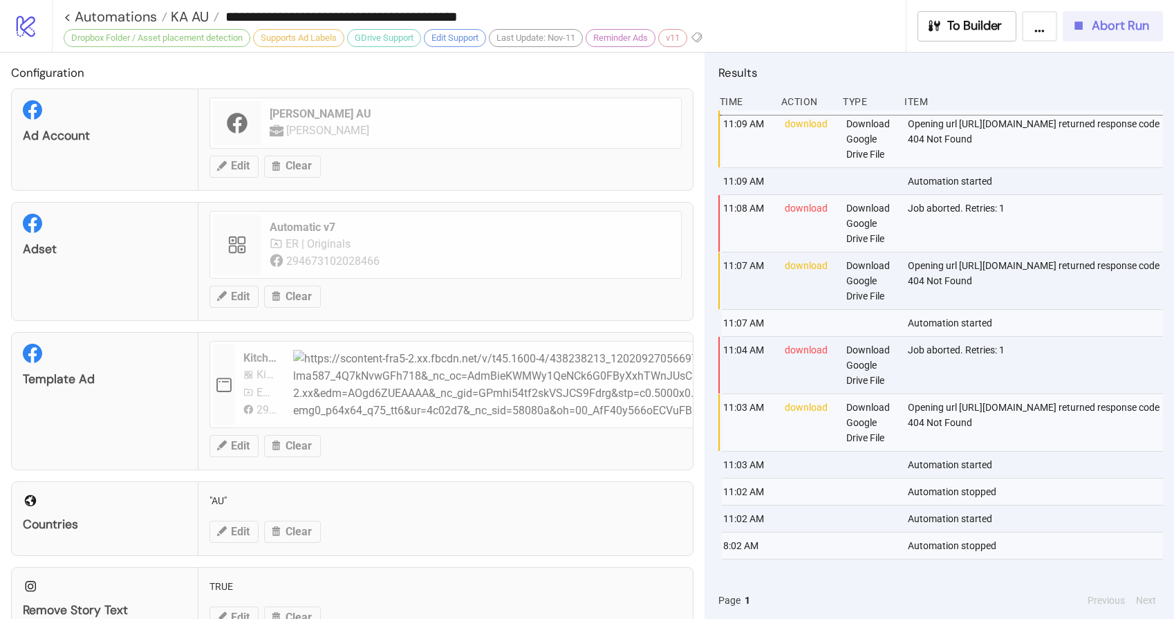
click at [1130, 32] on span "Abort Run" at bounding box center [1120, 26] width 57 height 16
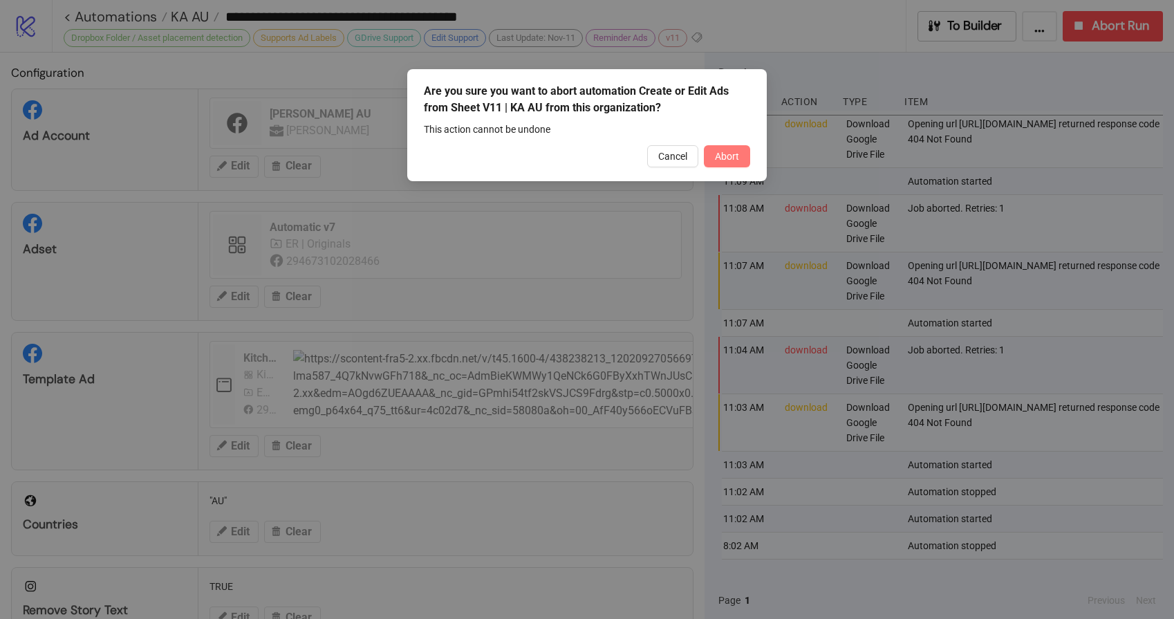
click at [739, 157] on button "Abort" at bounding box center [727, 156] width 46 height 22
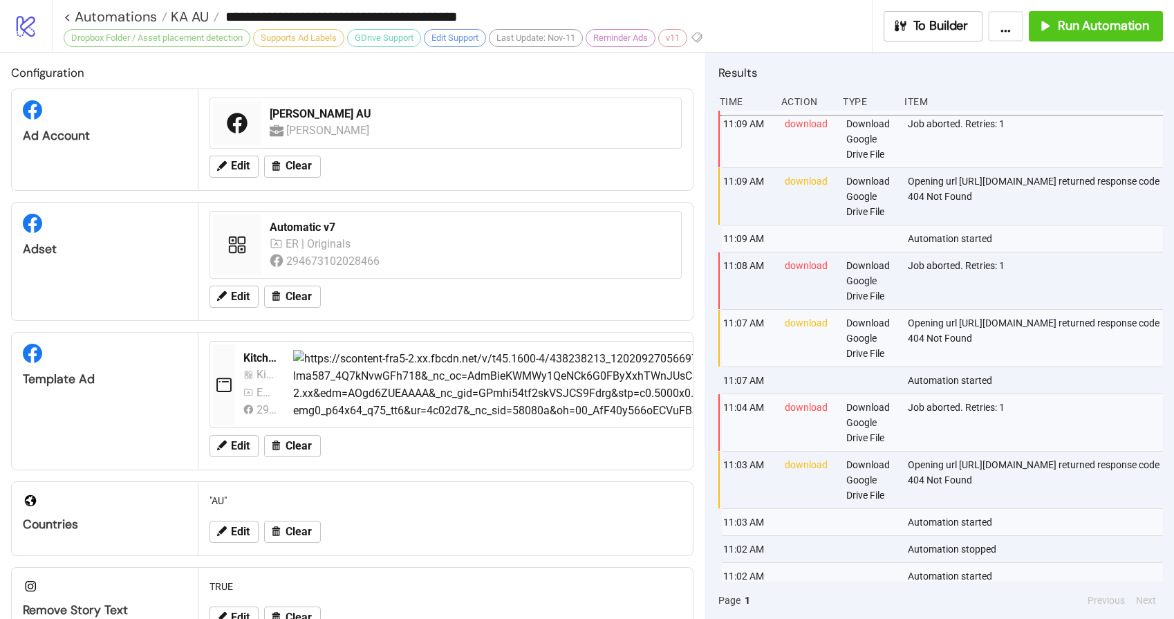
drag, startPoint x: 870, startPoint y: 195, endPoint x: 944, endPoint y: 212, distance: 76.0
click at [944, 212] on div "Opening url [URL][DOMAIN_NAME] returned response code 404 Not Found" at bounding box center [1036, 196] width 260 height 57
copy div "[URL][DOMAIN_NAME]"
click at [1106, 32] on span "Run Automation" at bounding box center [1103, 26] width 91 height 16
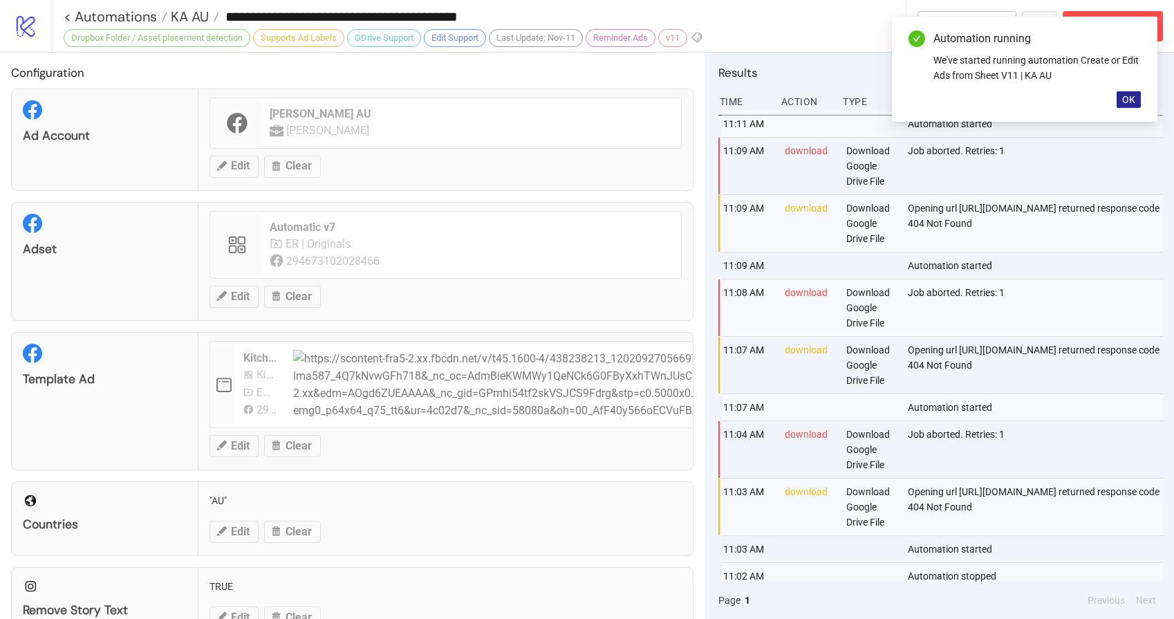
click at [1127, 98] on span "OK" at bounding box center [1128, 99] width 13 height 11
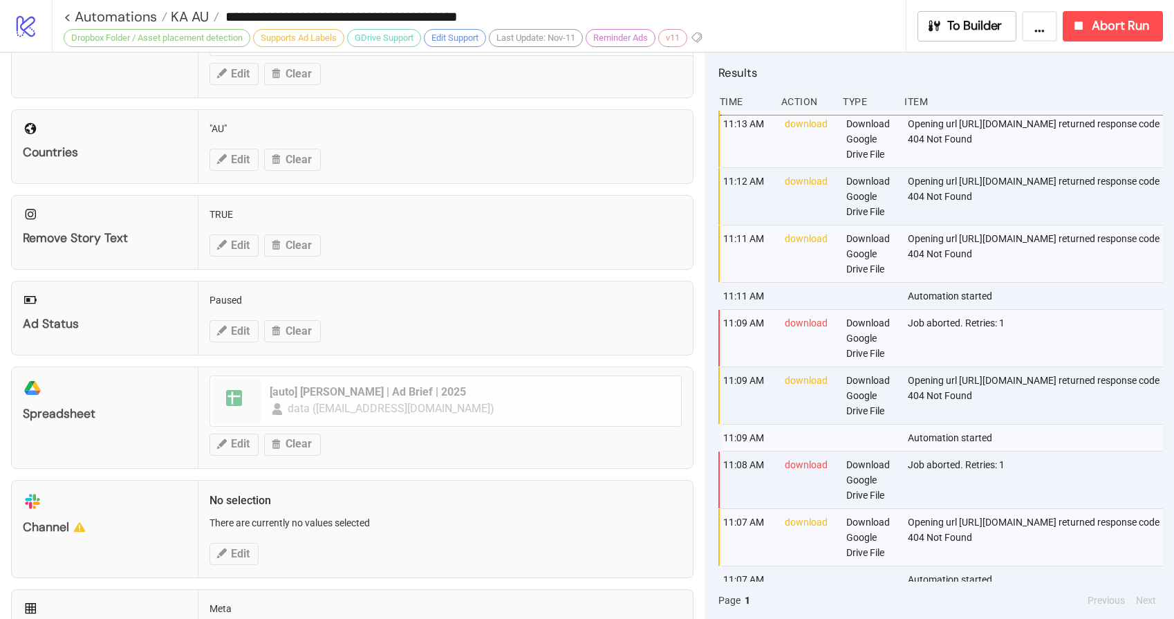
scroll to position [371, 0]
click at [1118, 22] on span "Abort Run" at bounding box center [1120, 26] width 57 height 16
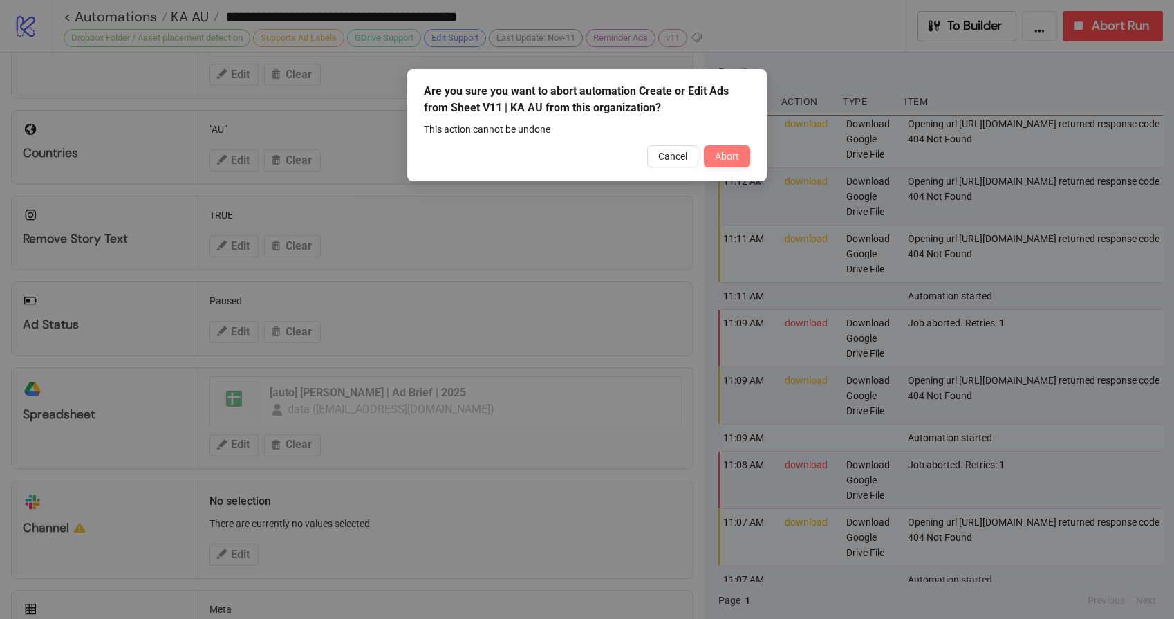
click at [740, 160] on button "Abort" at bounding box center [727, 156] width 46 height 22
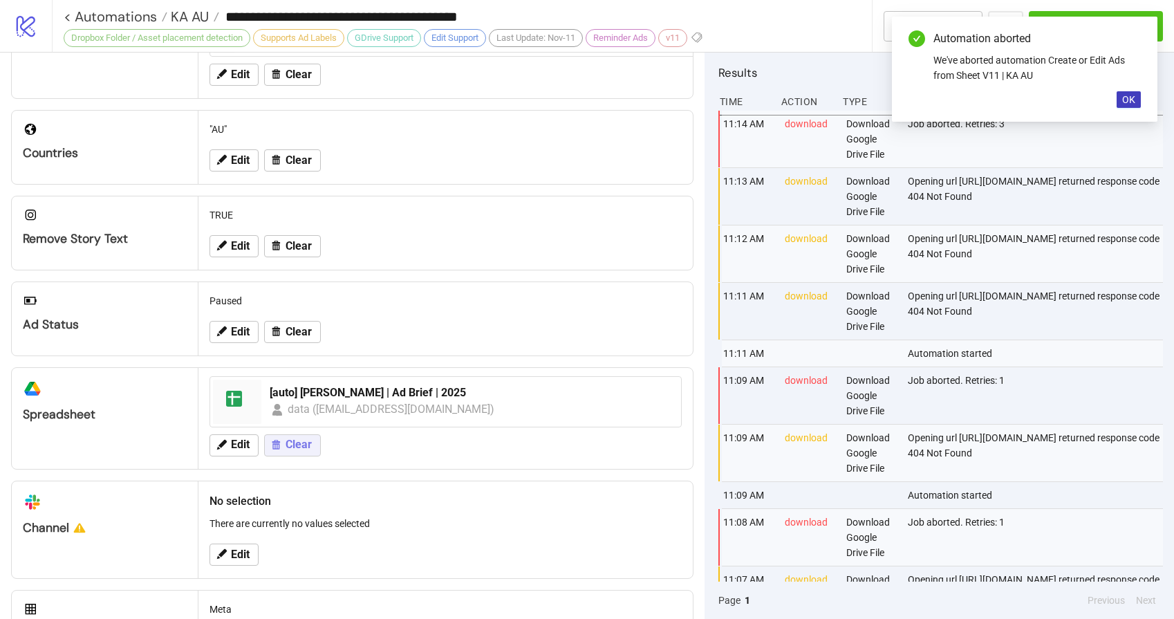
click at [284, 450] on button "Clear" at bounding box center [292, 445] width 57 height 22
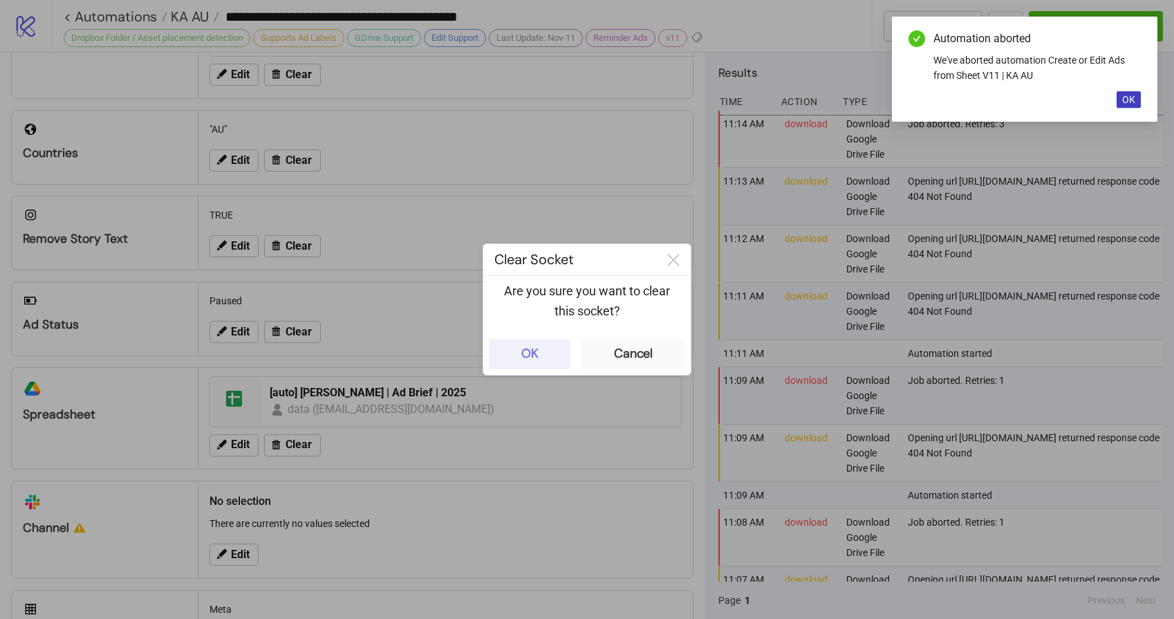
click at [525, 364] on button "OK" at bounding box center [530, 354] width 82 height 30
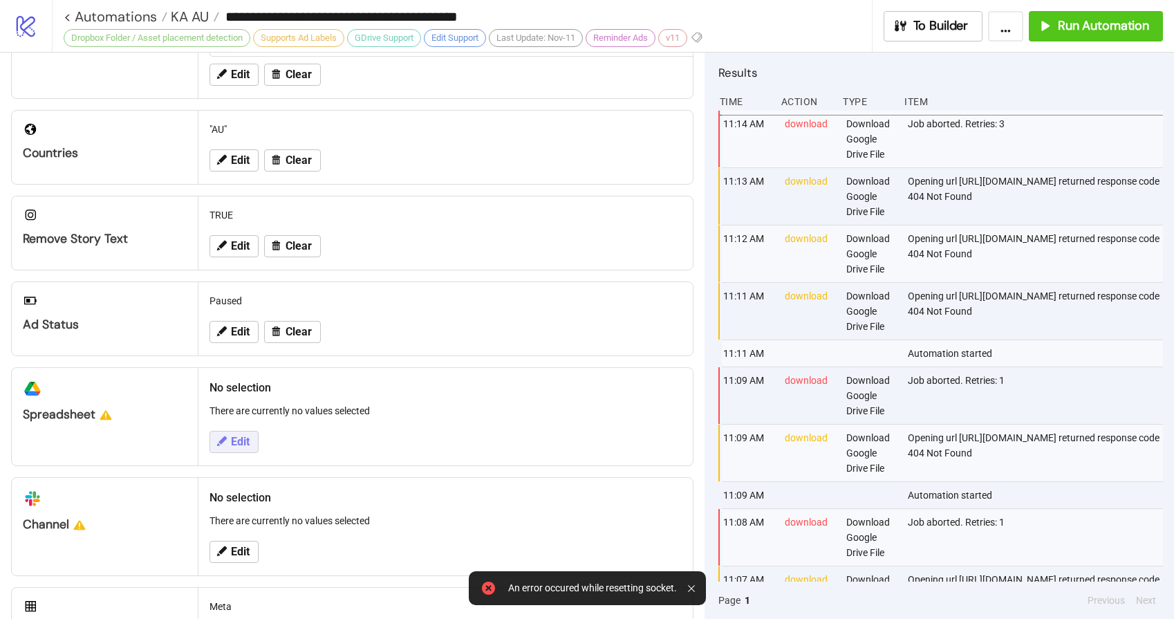
click at [235, 440] on span "Edit" at bounding box center [240, 442] width 19 height 12
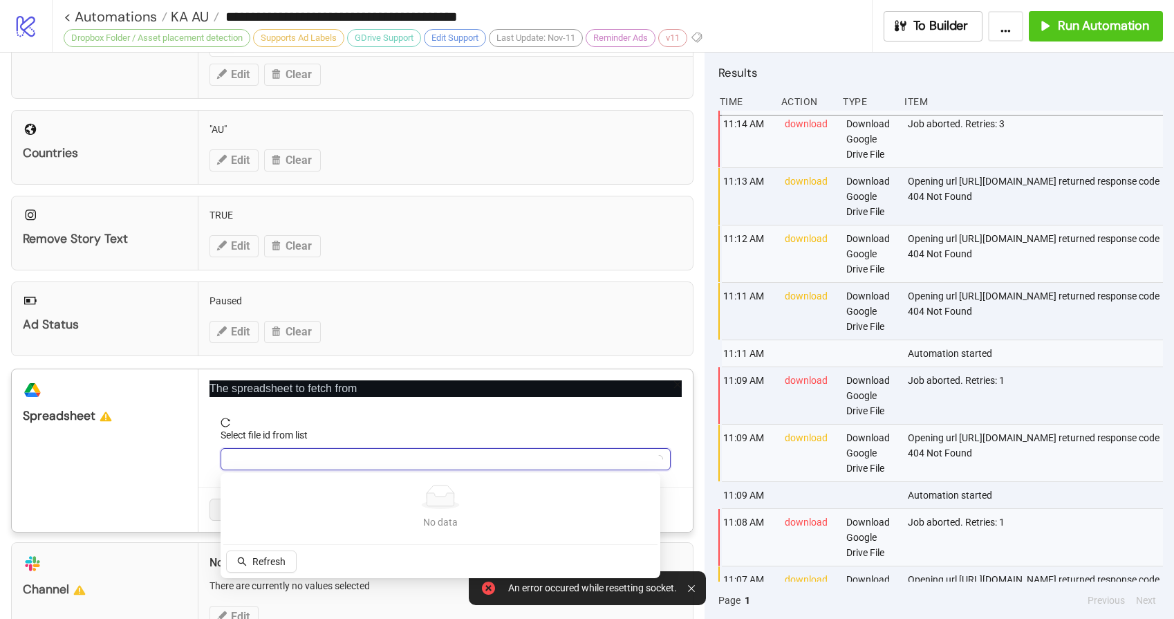
click at [310, 454] on input "Select file id from list" at bounding box center [439, 459] width 421 height 21
paste input "**********"
type input "**********"
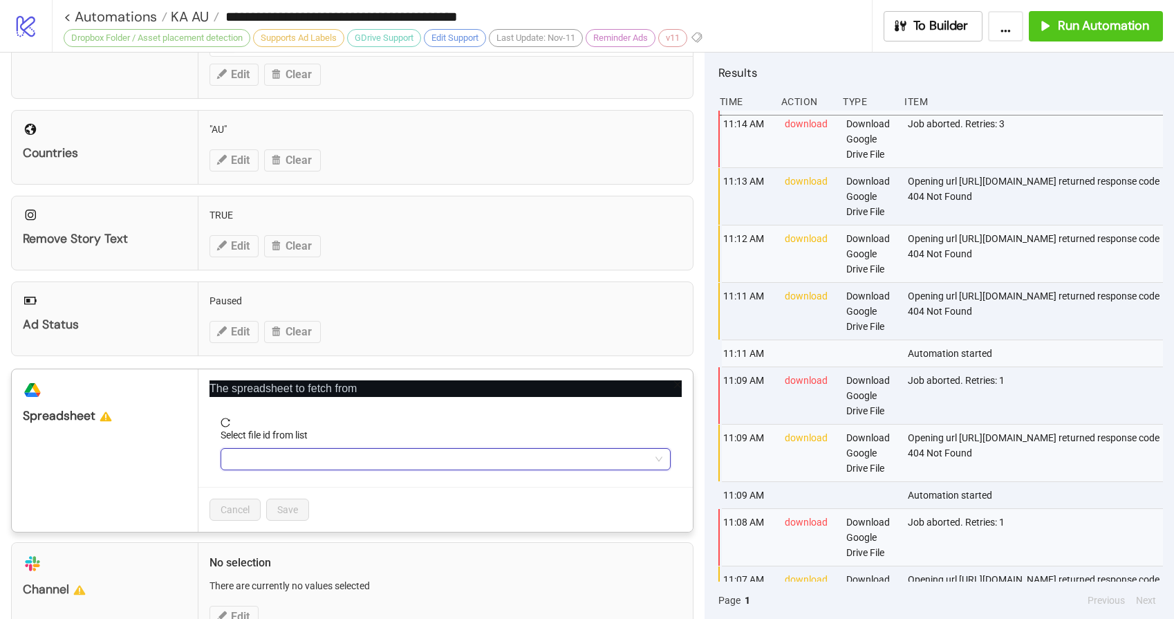
click at [353, 458] on input "Select file id from list" at bounding box center [434, 459] width 411 height 21
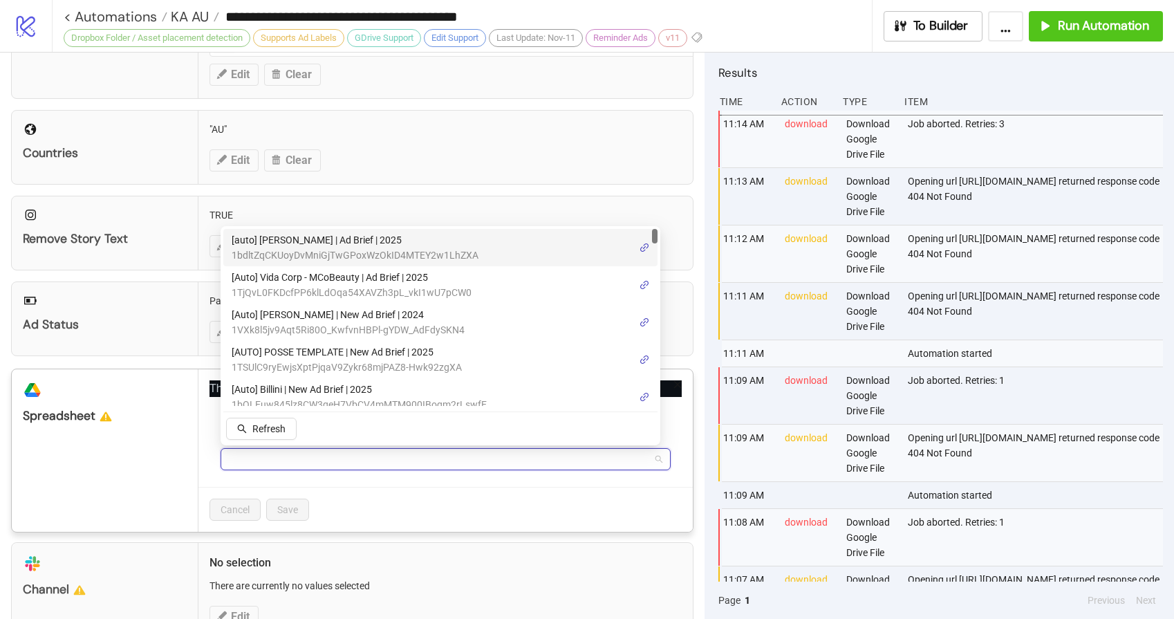
paste input "**********"
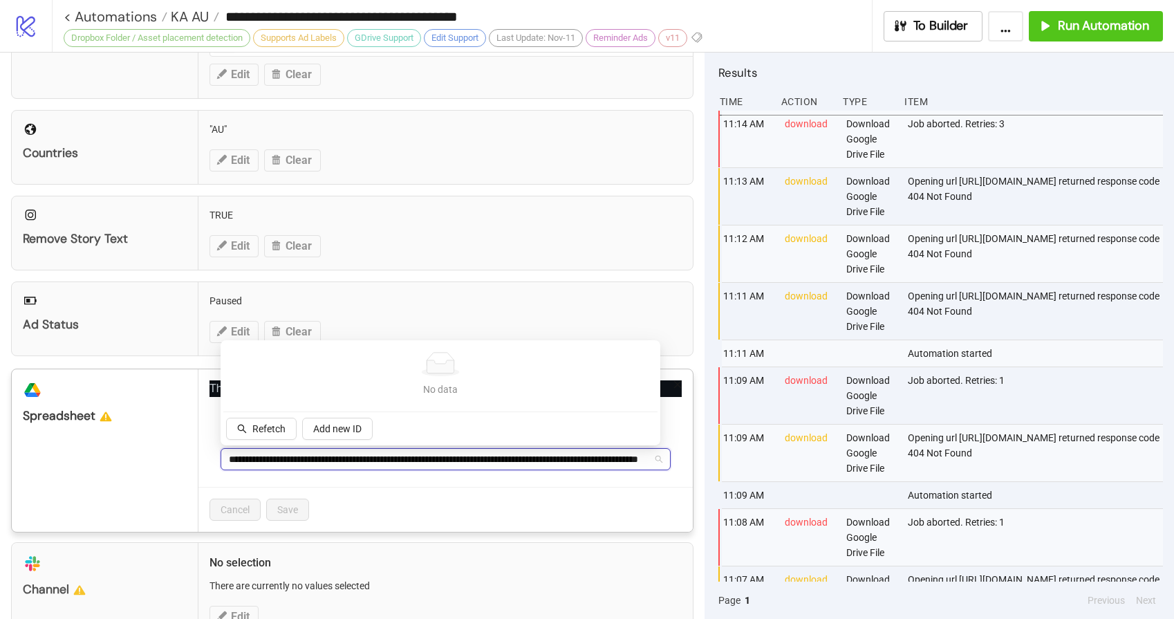
type input "**********"
click at [676, 369] on div "platform/google_drive Spreadsheet The spreadsheet to fetch from Select file id …" at bounding box center [352, 451] width 682 height 164
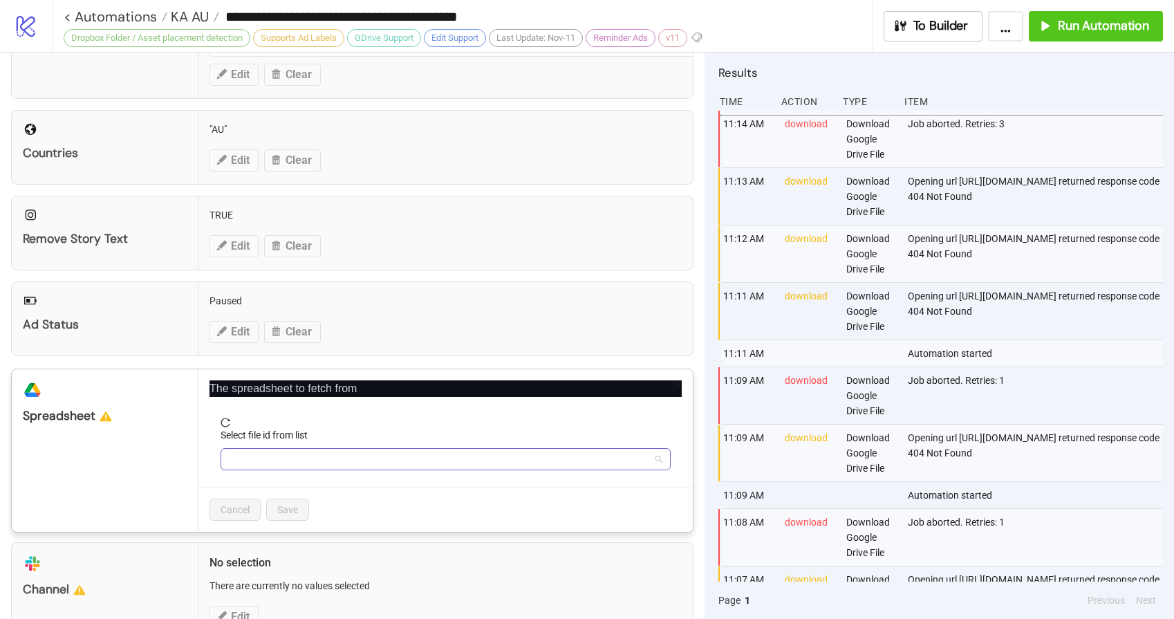
click at [426, 462] on input "Select file id from list" at bounding box center [434, 459] width 411 height 21
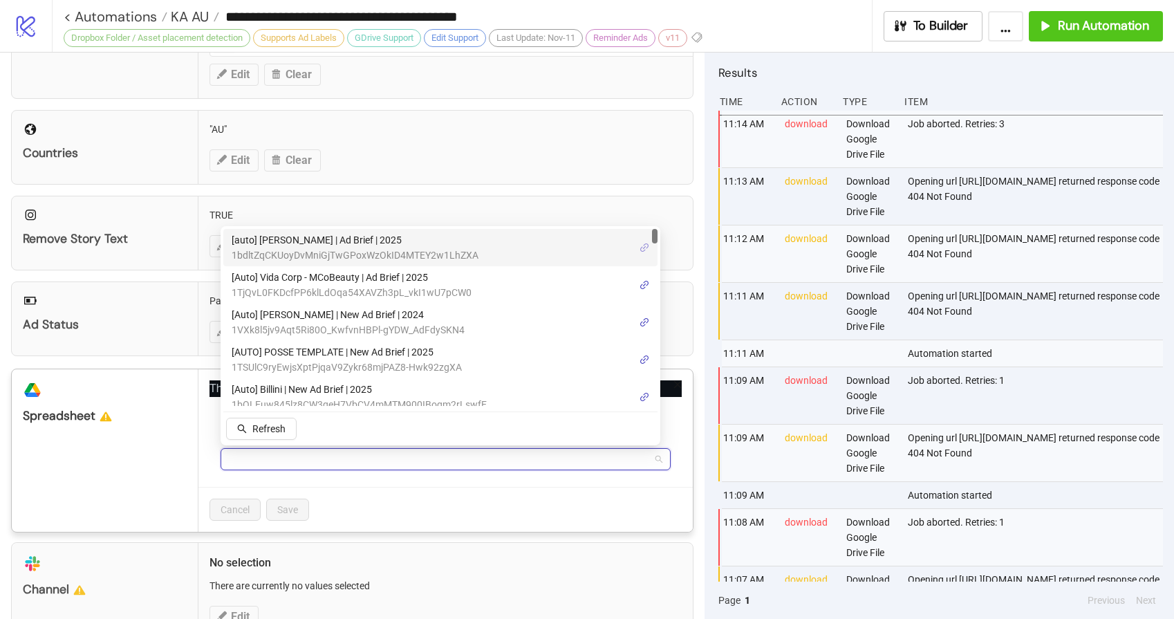
click at [644, 246] on icon "link" at bounding box center [645, 248] width 10 height 10
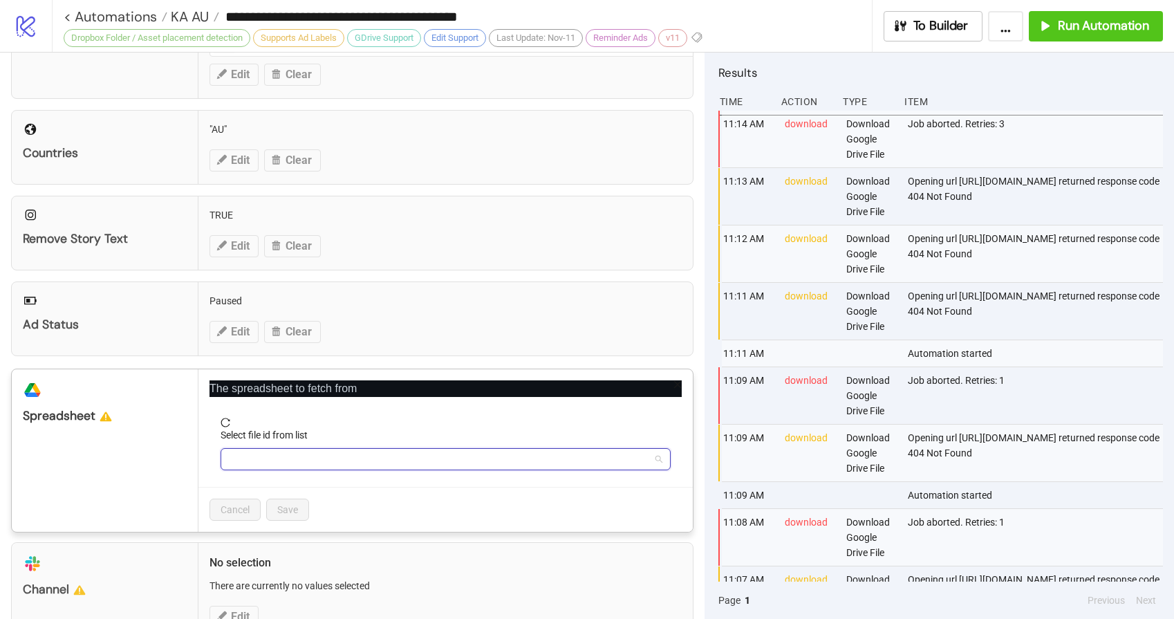
click at [326, 454] on input "Select file id from list" at bounding box center [434, 459] width 411 height 21
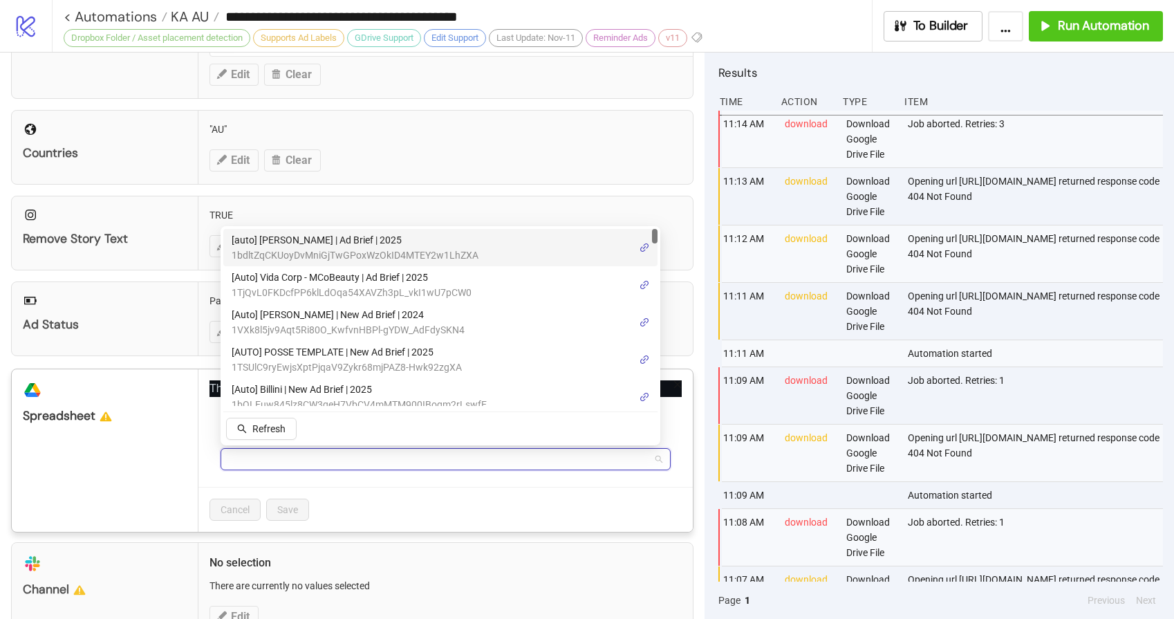
click at [342, 239] on span "[auto] [PERSON_NAME] | Ad Brief | 2025" at bounding box center [355, 239] width 247 height 15
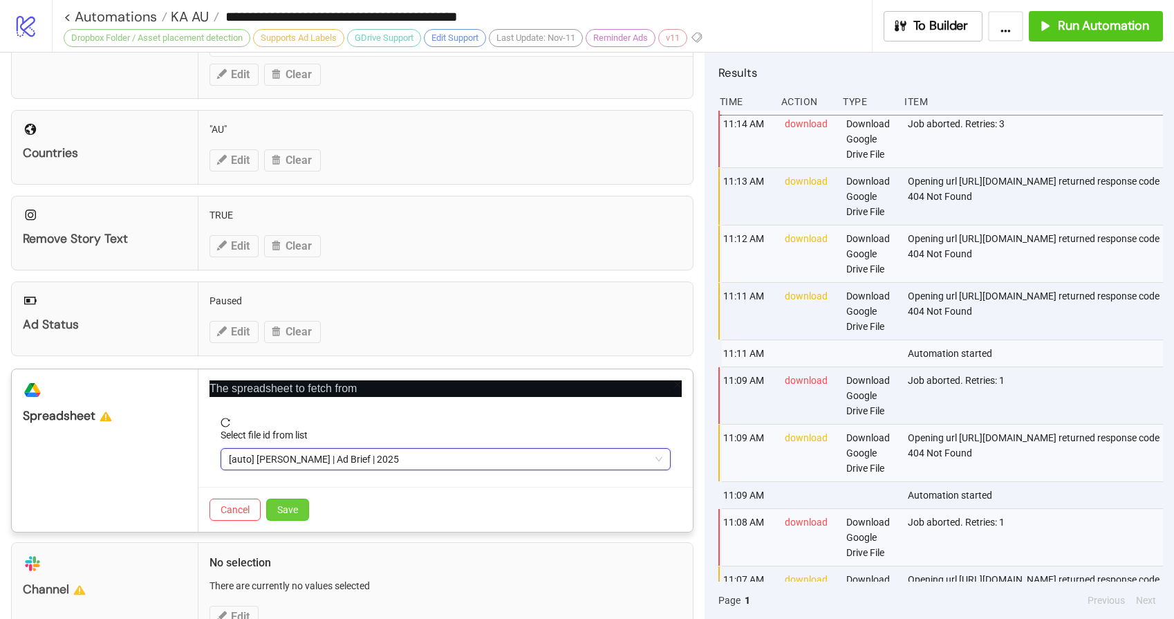
click at [297, 509] on span "Save" at bounding box center [287, 509] width 21 height 11
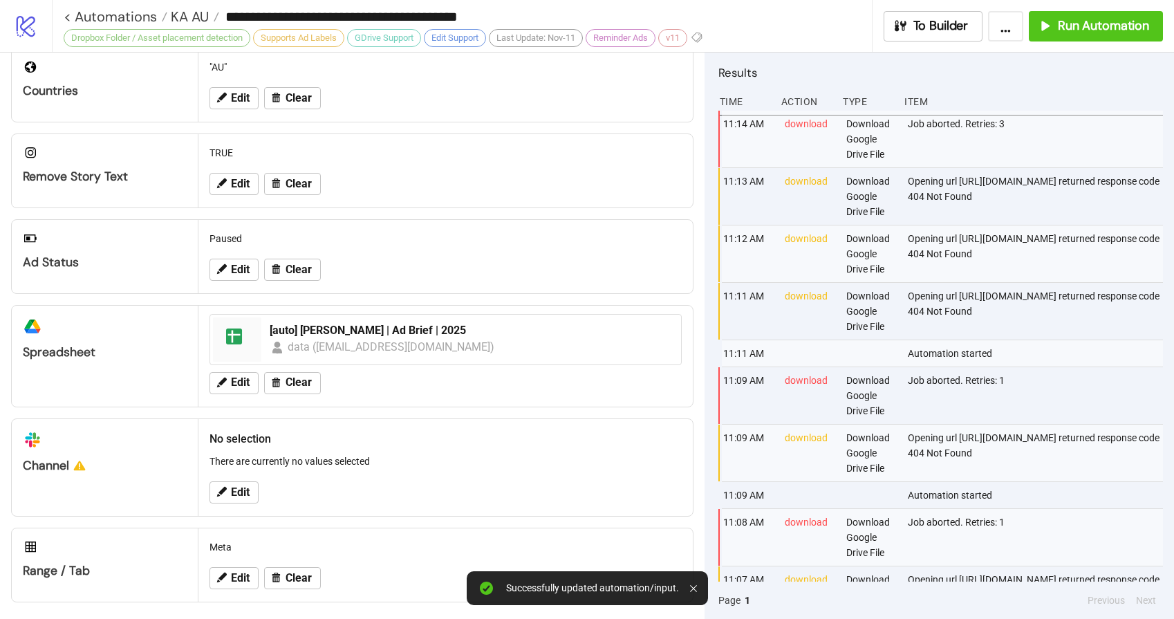
scroll to position [439, 0]
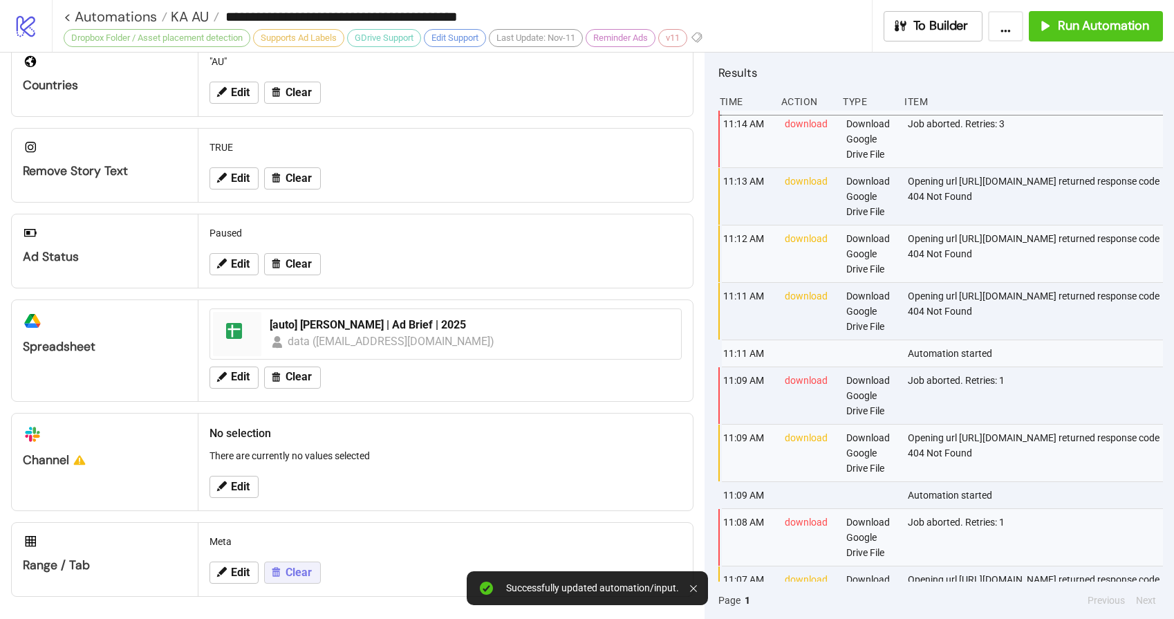
click at [288, 581] on button "Clear" at bounding box center [292, 572] width 57 height 22
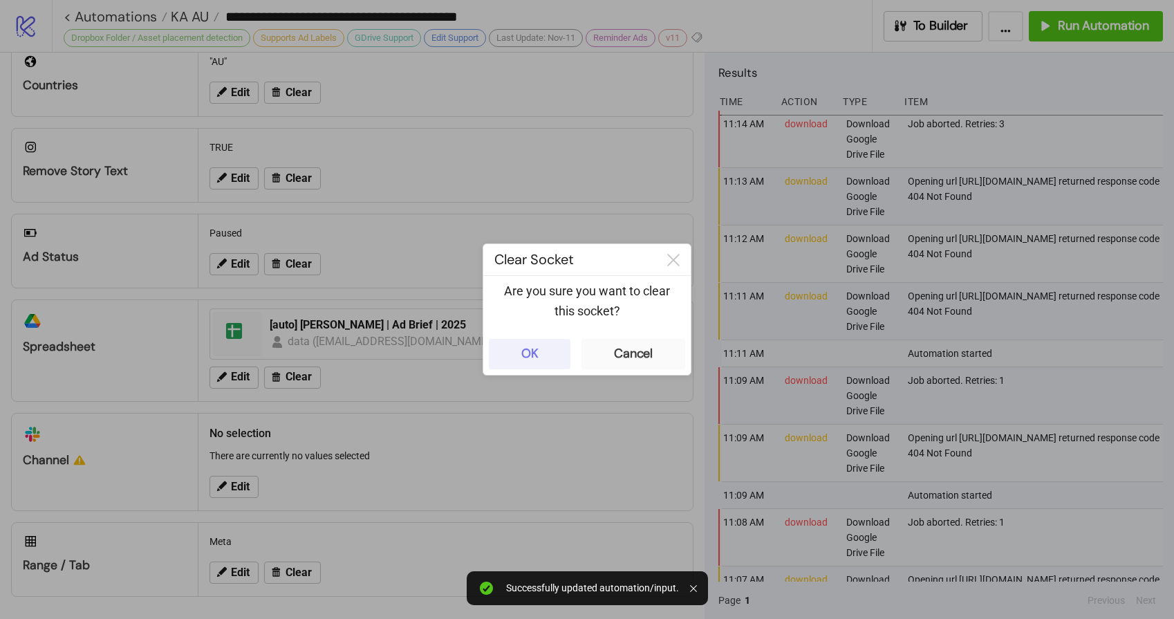
click at [548, 342] on button "OK" at bounding box center [530, 354] width 82 height 30
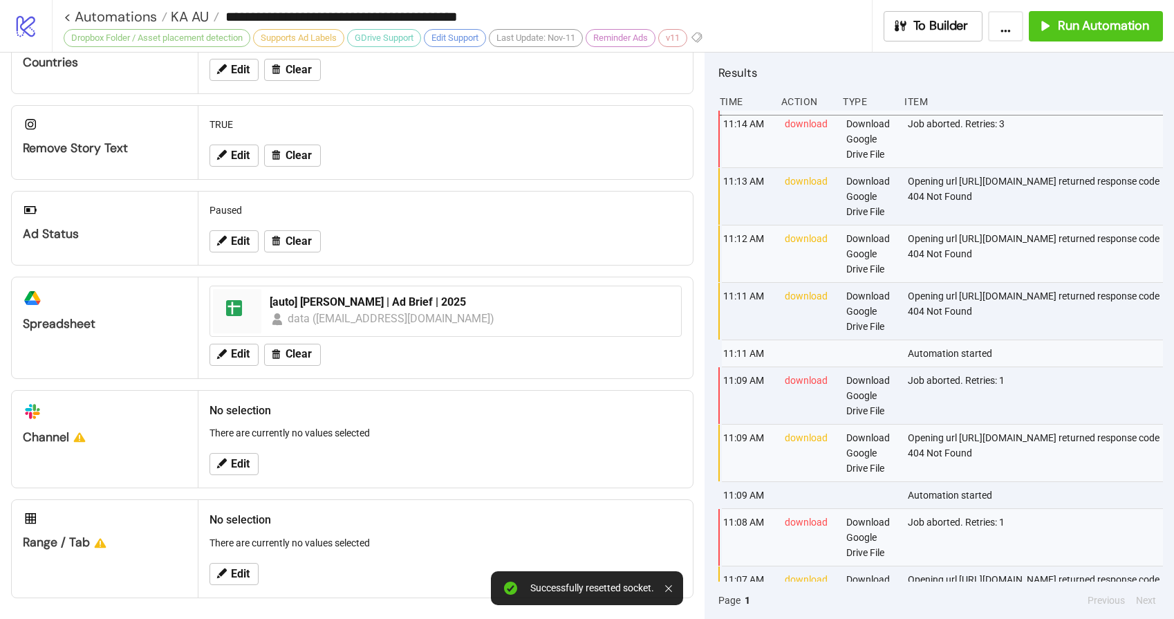
scroll to position [463, 0]
click at [242, 577] on span "Edit" at bounding box center [240, 572] width 19 height 12
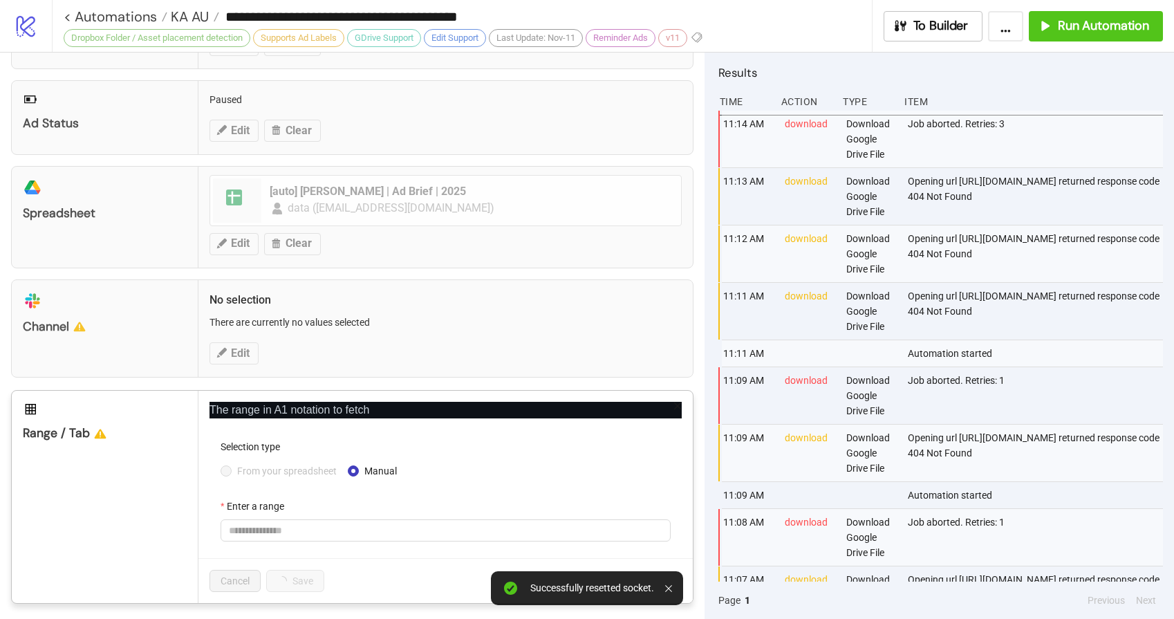
scroll to position [578, 0]
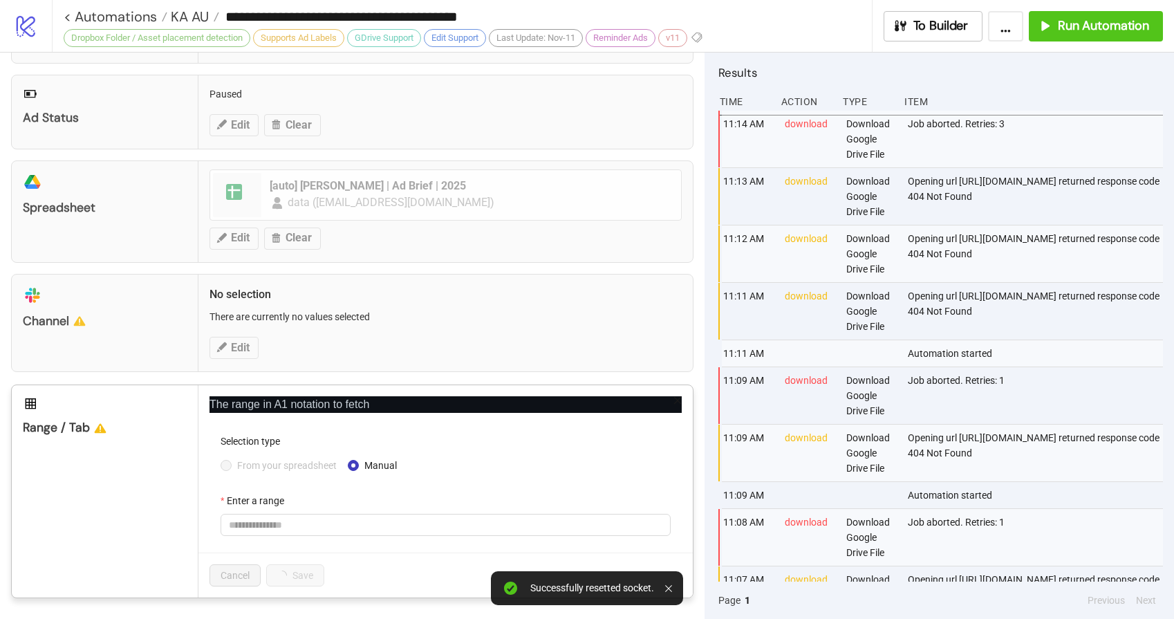
click at [296, 463] on span "From your spreadsheet" at bounding box center [287, 465] width 111 height 15
click at [293, 464] on span "From your spreadsheet" at bounding box center [287, 465] width 111 height 15
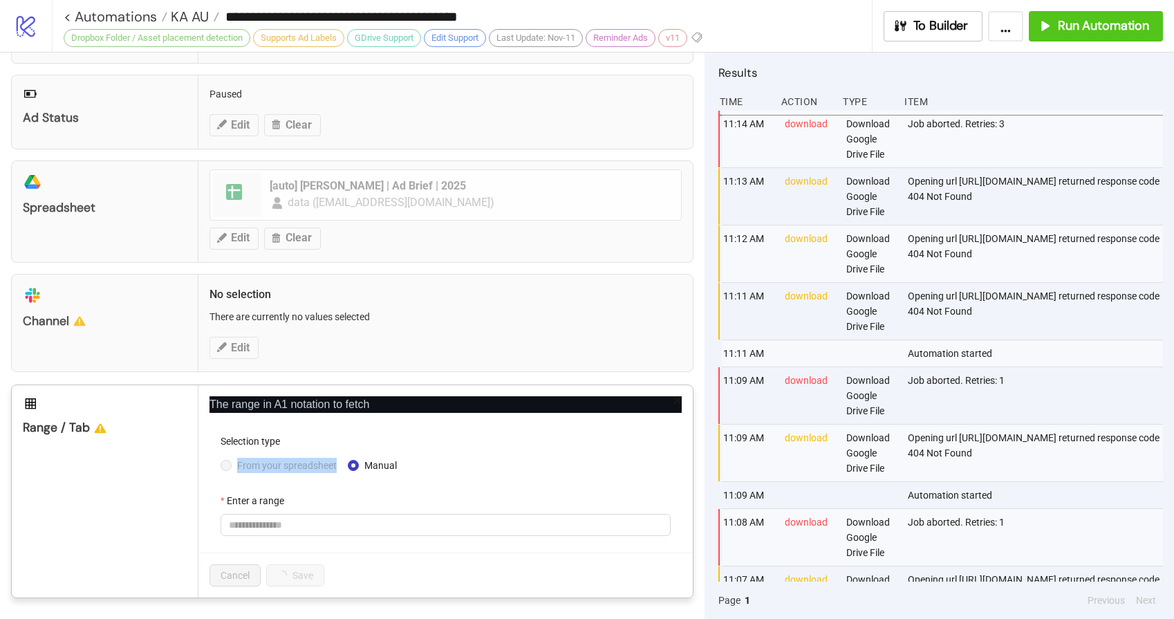
click at [268, 463] on span "From your spreadsheet" at bounding box center [287, 465] width 111 height 15
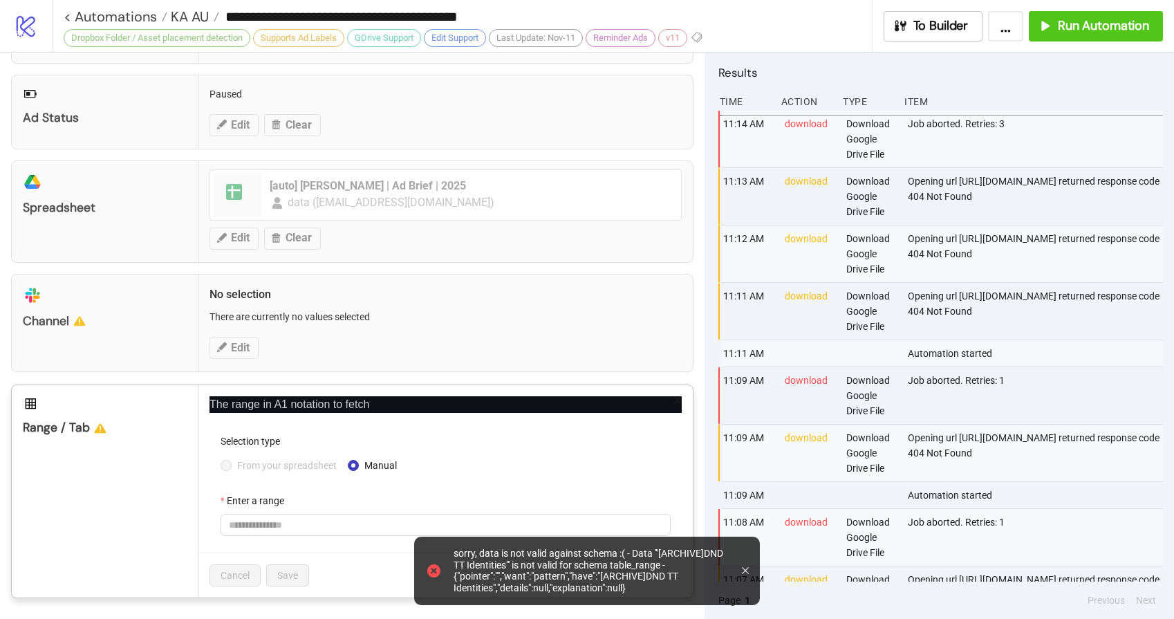
click at [748, 574] on div at bounding box center [748, 570] width 12 height 57
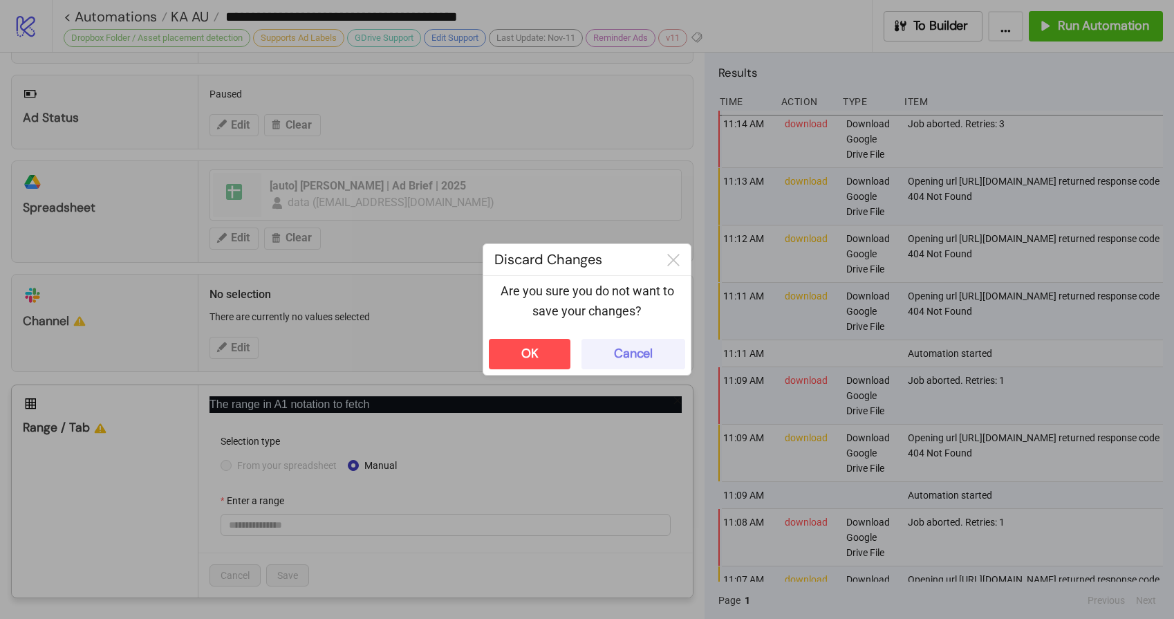
click at [627, 348] on div "Cancel" at bounding box center [633, 354] width 39 height 16
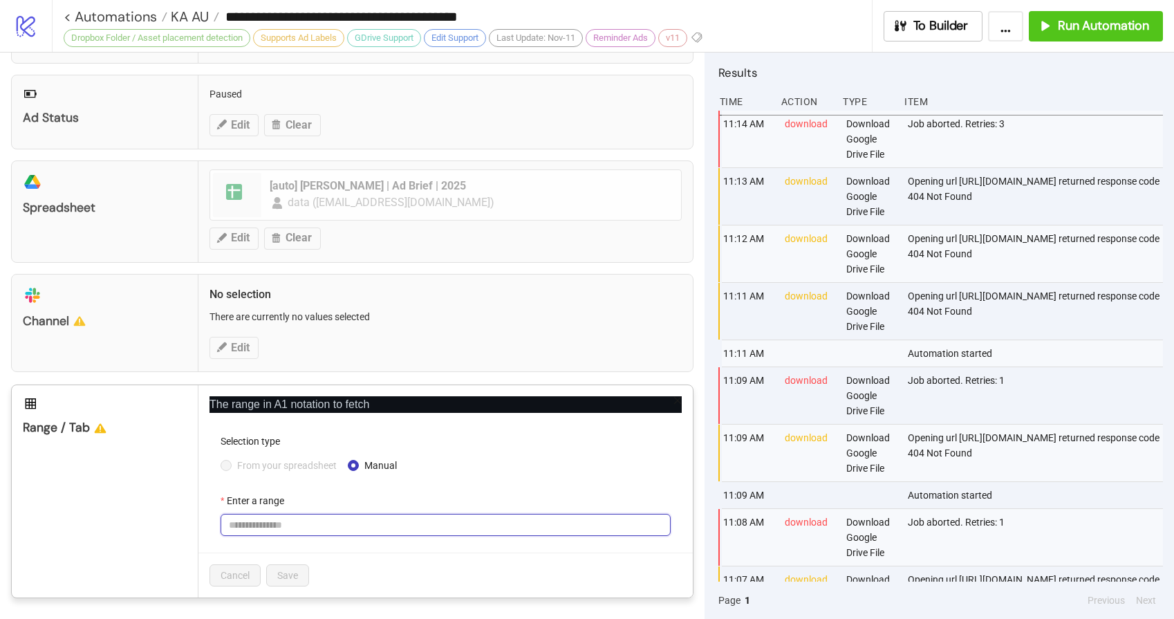
click at [250, 523] on input "Enter a range" at bounding box center [446, 525] width 450 height 22
click at [283, 523] on input "Enter a range" at bounding box center [446, 525] width 450 height 22
type input "****"
click at [283, 578] on span "Save" at bounding box center [287, 575] width 21 height 11
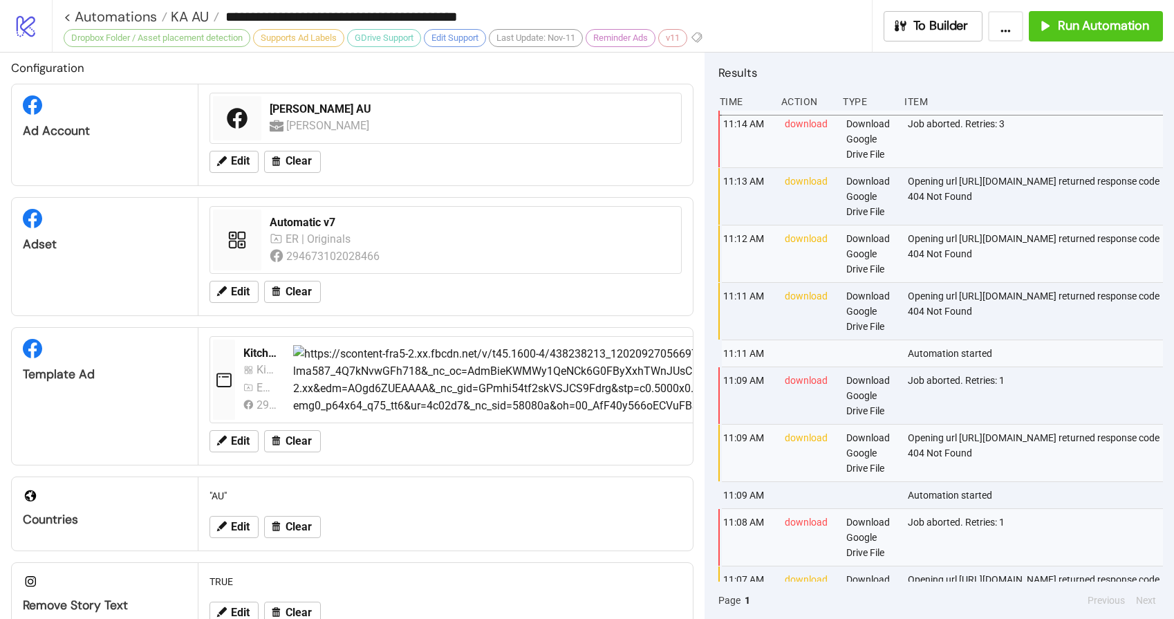
scroll to position [0, 0]
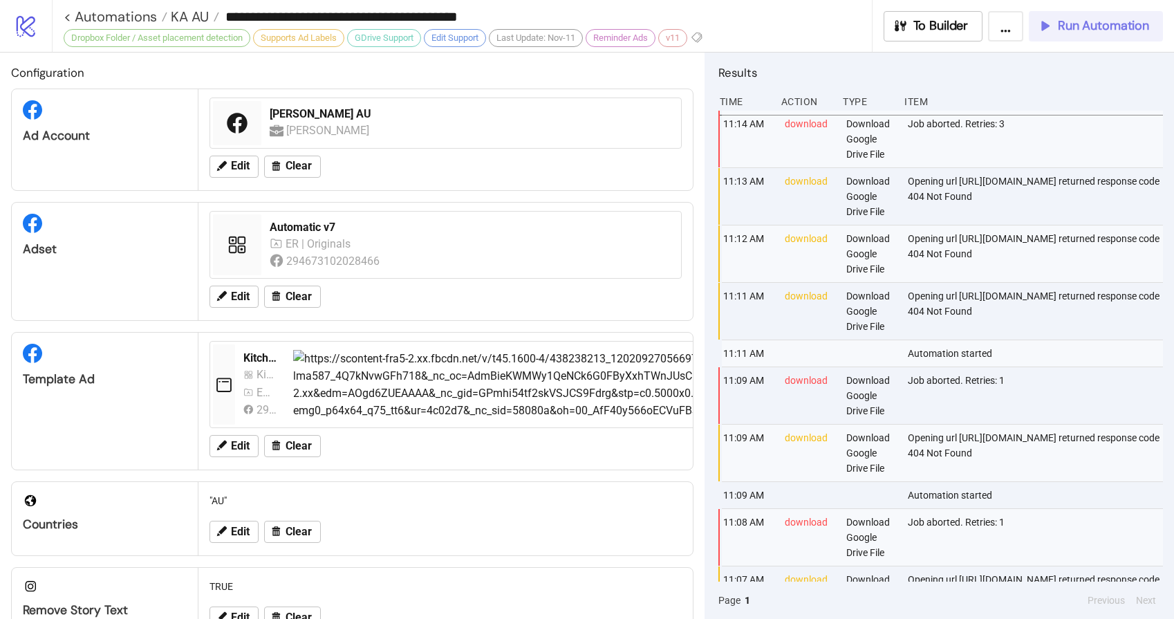
click at [1068, 29] on span "Run Automation" at bounding box center [1103, 26] width 91 height 16
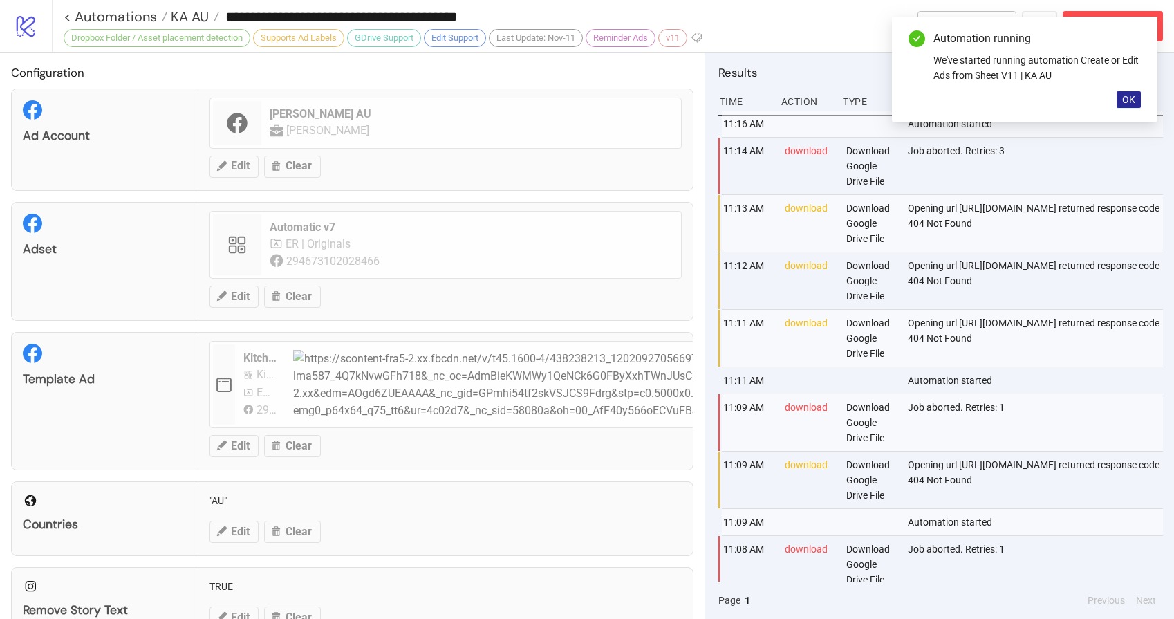
click at [1134, 99] on span "OK" at bounding box center [1128, 99] width 13 height 11
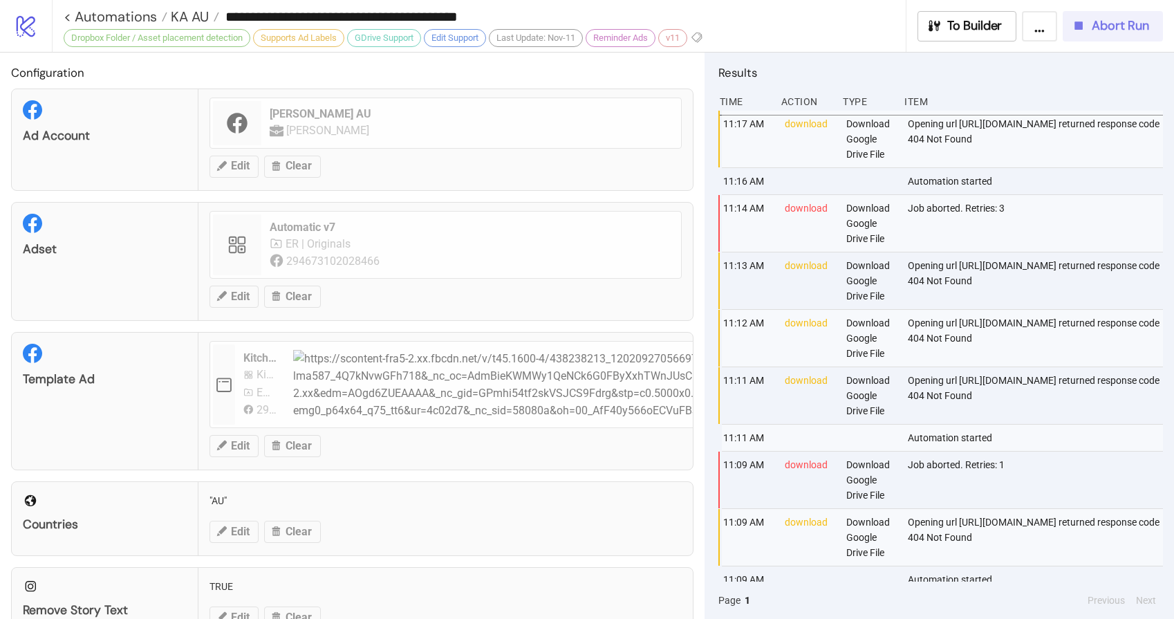
click at [1118, 33] on span "Abort Run" at bounding box center [1120, 26] width 57 height 16
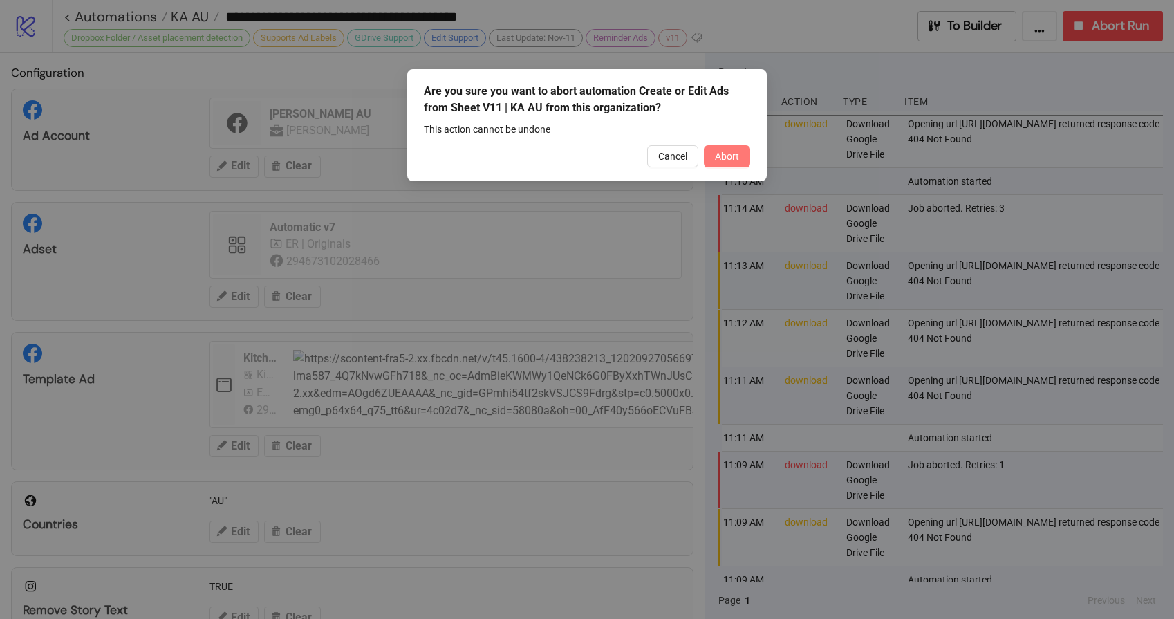
click at [728, 156] on span "Abort" at bounding box center [727, 156] width 24 height 11
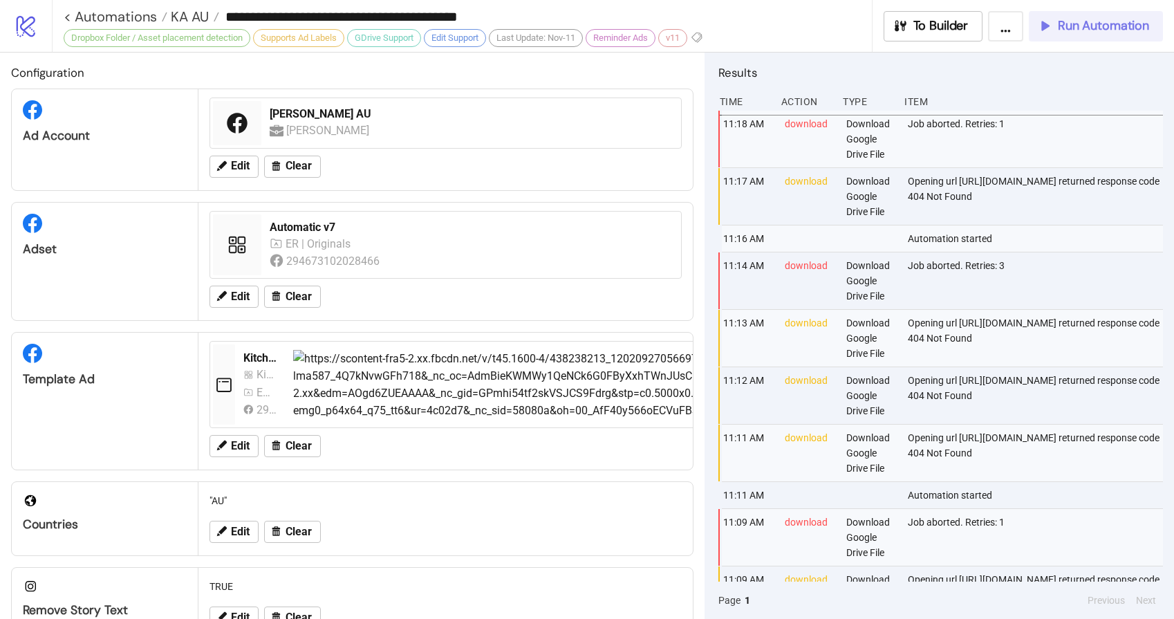
click at [1081, 19] on span "Run Automation" at bounding box center [1103, 26] width 91 height 16
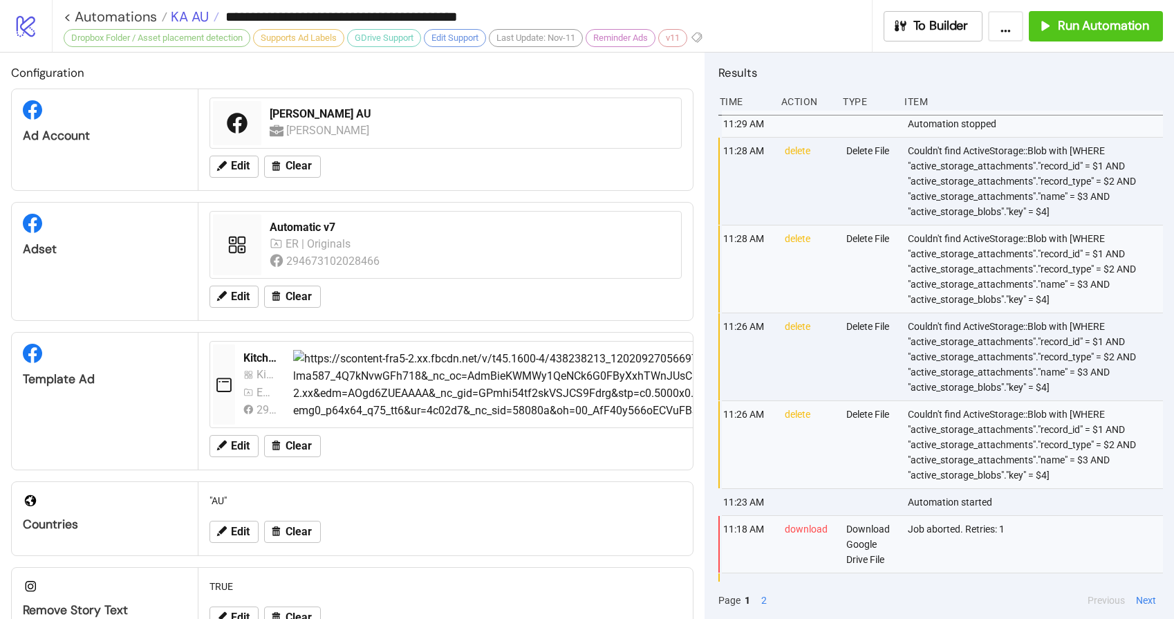
click at [176, 18] on span "KA AU" at bounding box center [187, 17] width 41 height 18
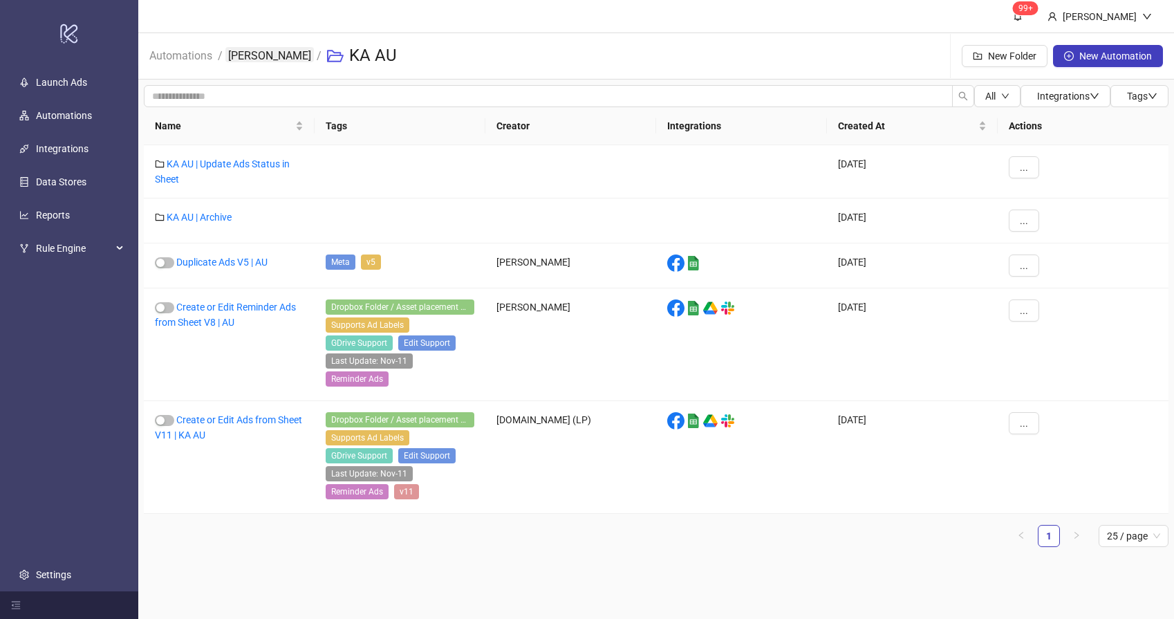
click at [269, 51] on link "[PERSON_NAME]" at bounding box center [269, 54] width 88 height 15
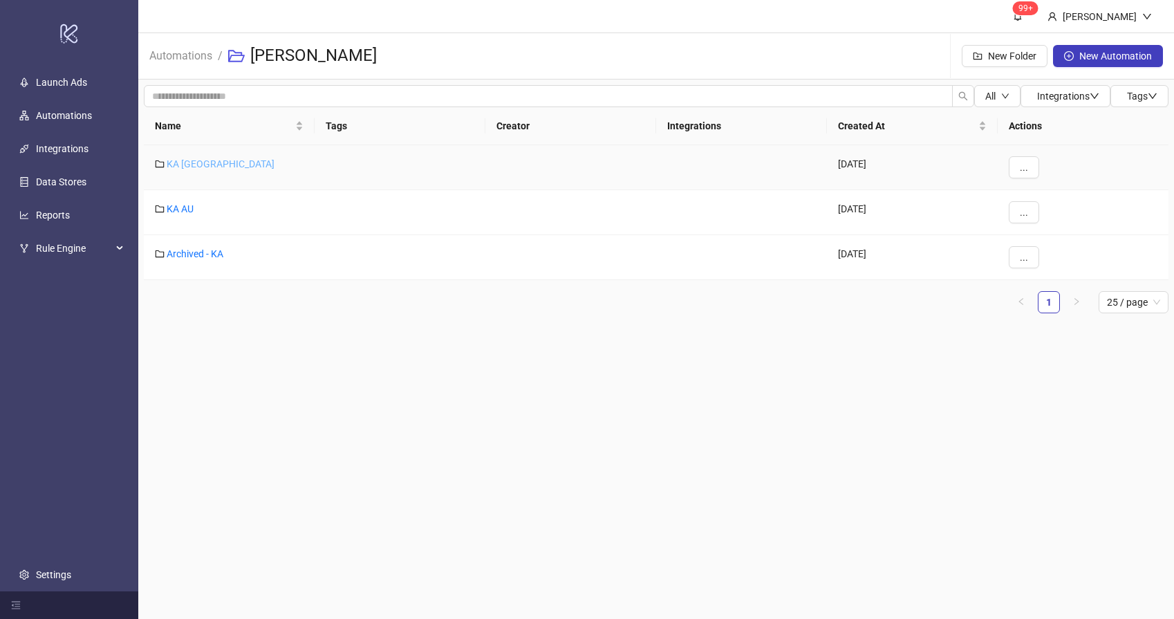
click at [181, 164] on link "KA [GEOGRAPHIC_DATA]" at bounding box center [221, 163] width 108 height 11
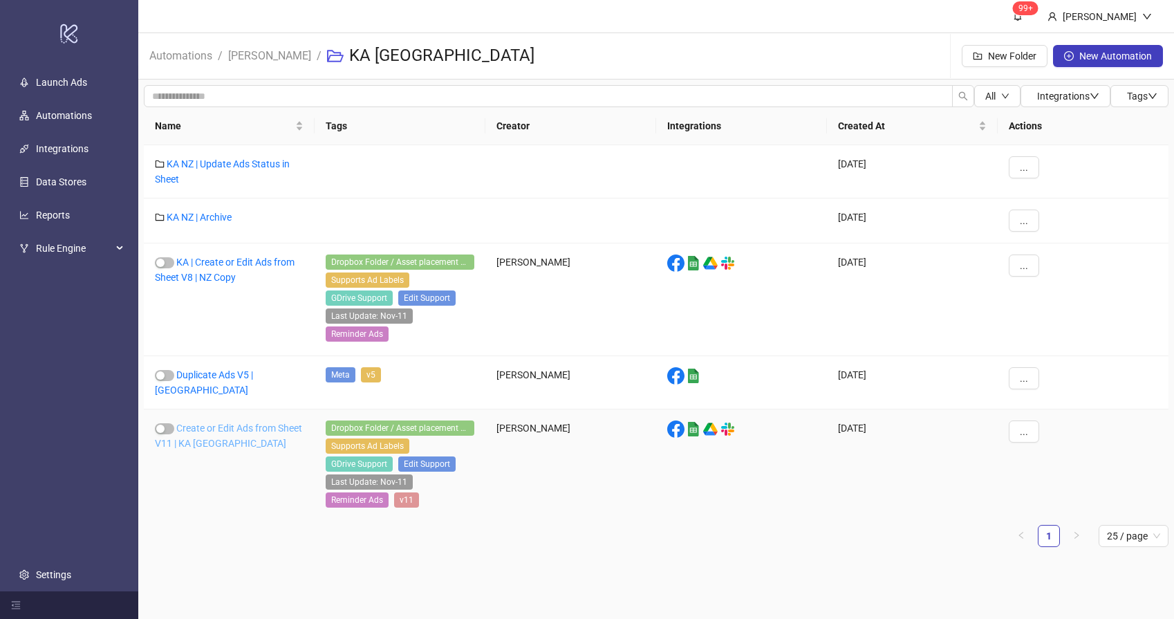
click at [195, 422] on link "Create or Edit Ads from Sheet V11 | KA [GEOGRAPHIC_DATA]" at bounding box center [228, 435] width 147 height 26
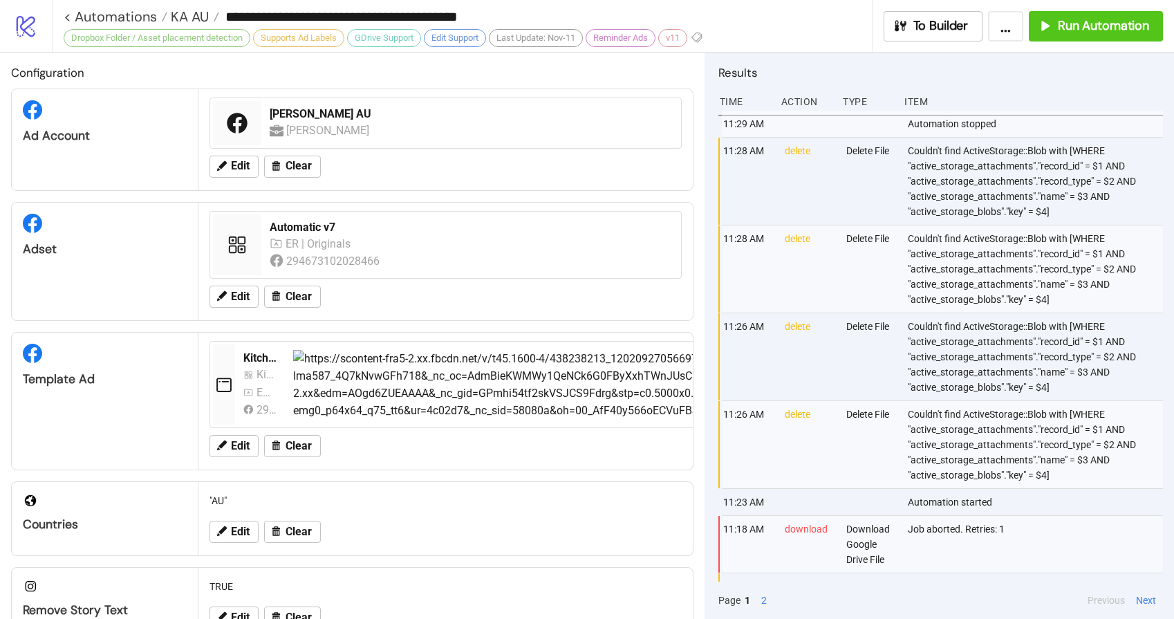
type input "**********"
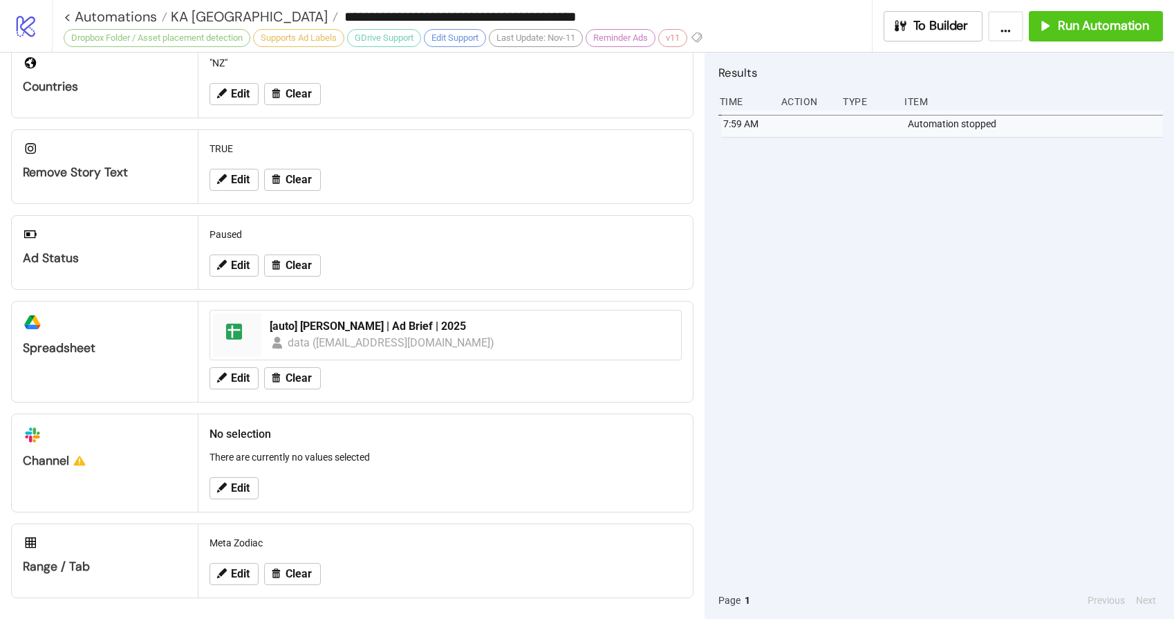
scroll to position [492, 0]
click at [289, 570] on span "Clear" at bounding box center [299, 572] width 26 height 12
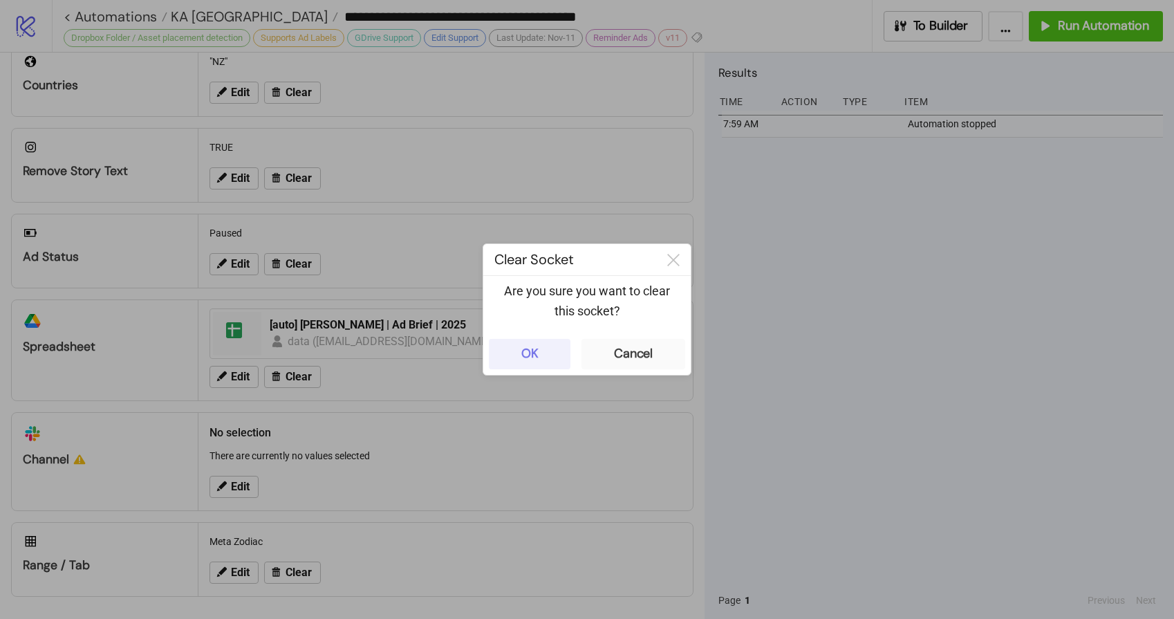
click at [536, 345] on button "OK" at bounding box center [530, 354] width 82 height 30
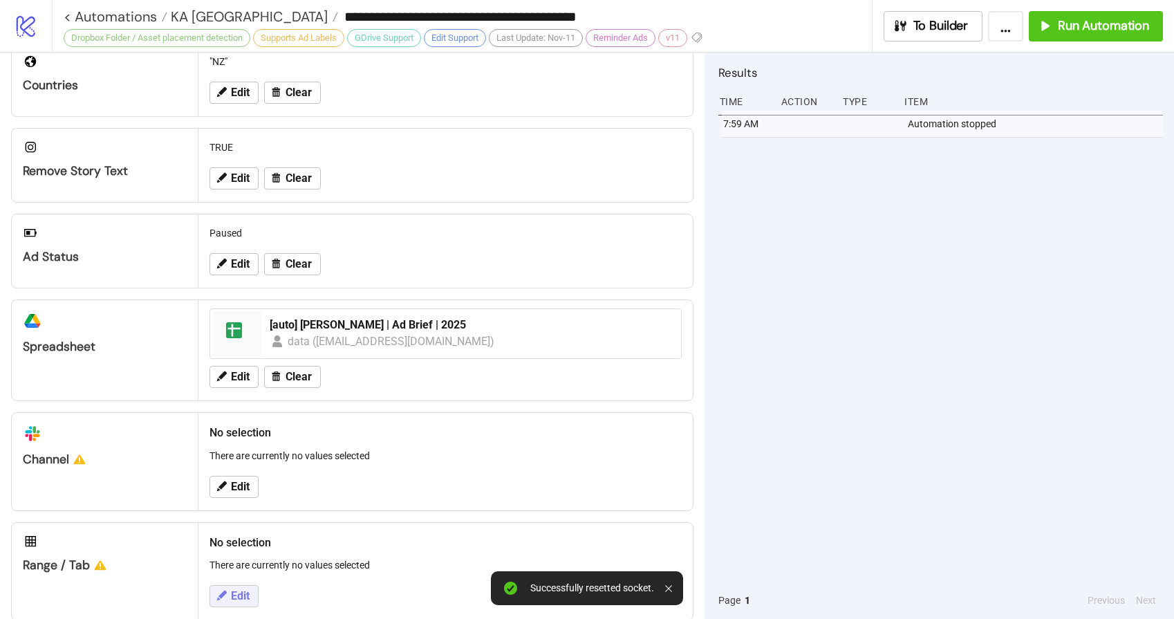
click at [248, 597] on span "Edit" at bounding box center [240, 596] width 19 height 12
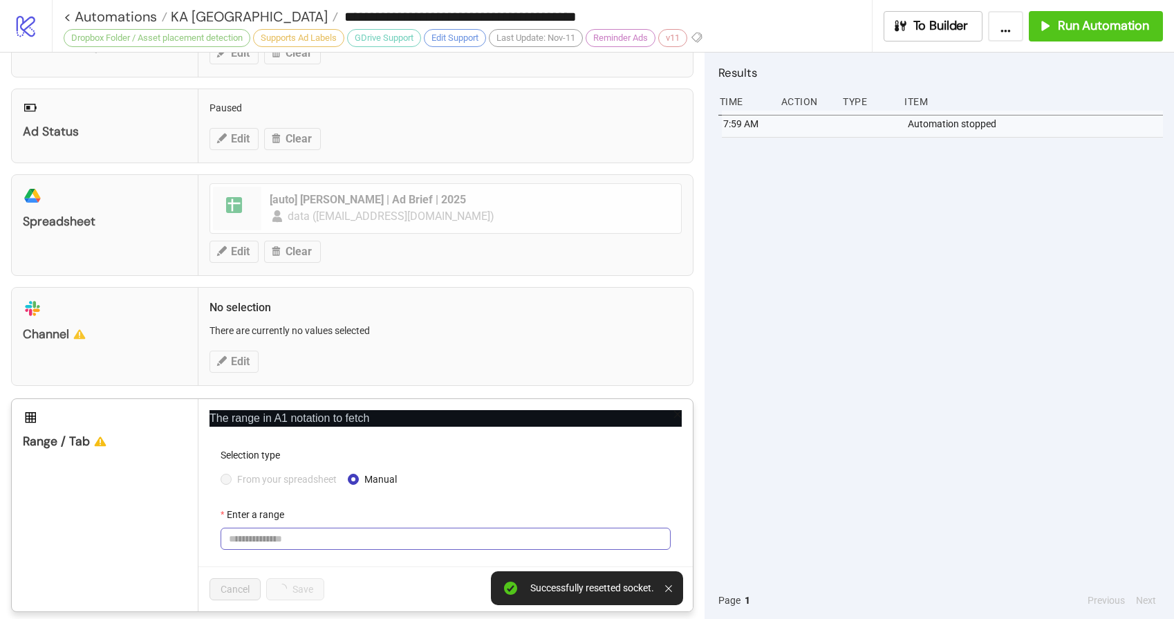
scroll to position [631, 0]
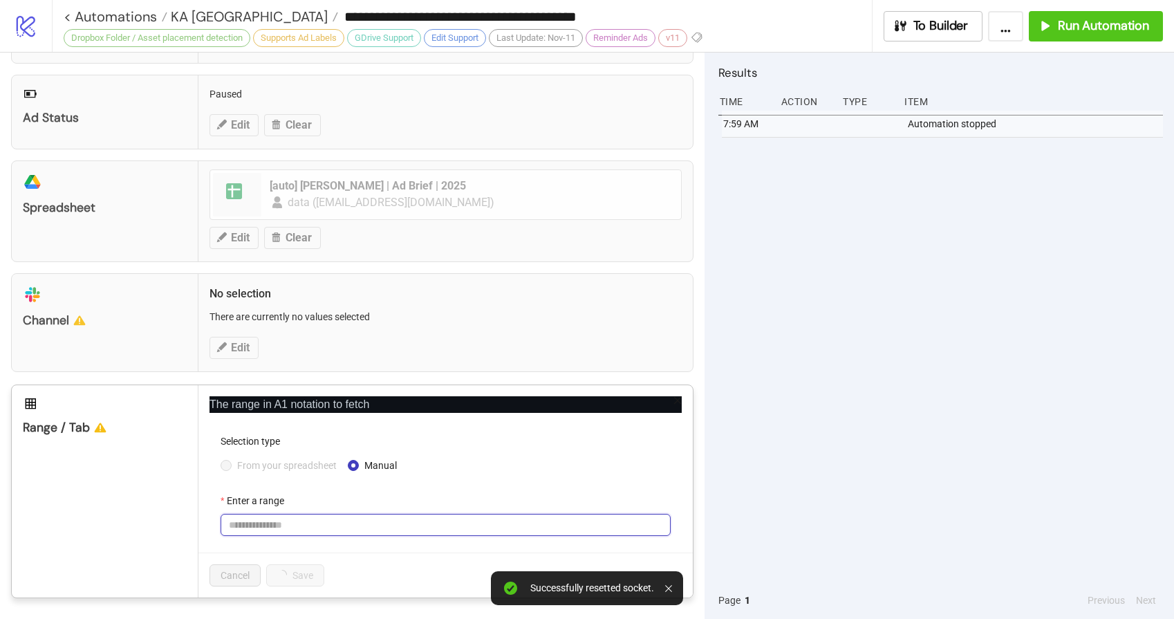
click at [279, 527] on input "Enter a range" at bounding box center [446, 525] width 450 height 22
type input "****"
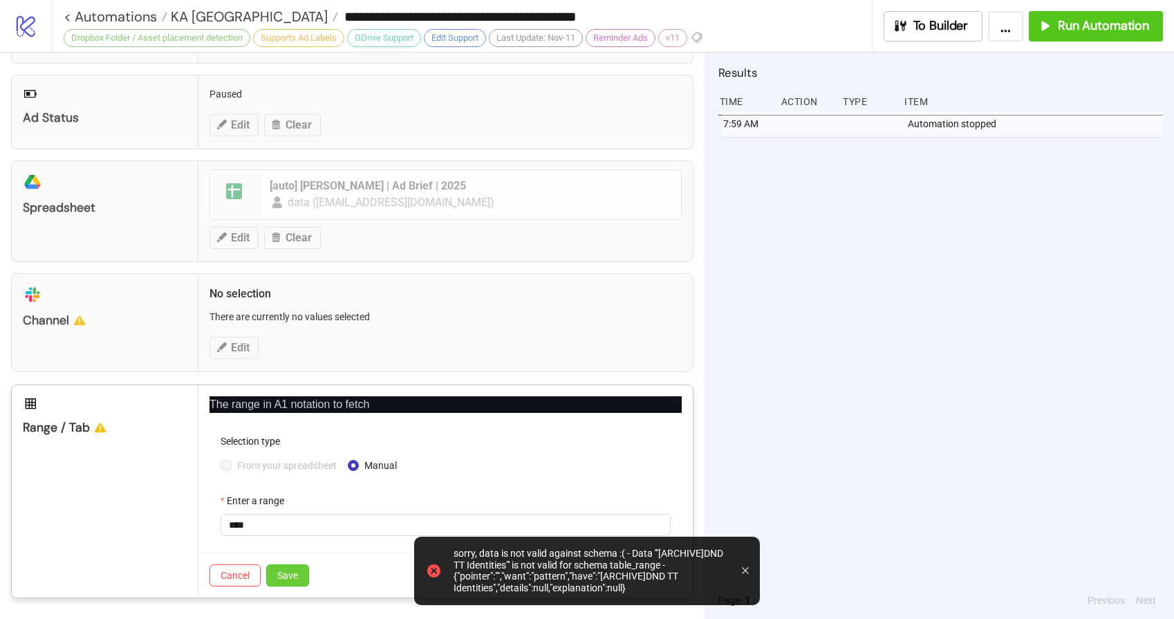
click at [293, 572] on span "Save" at bounding box center [287, 575] width 21 height 11
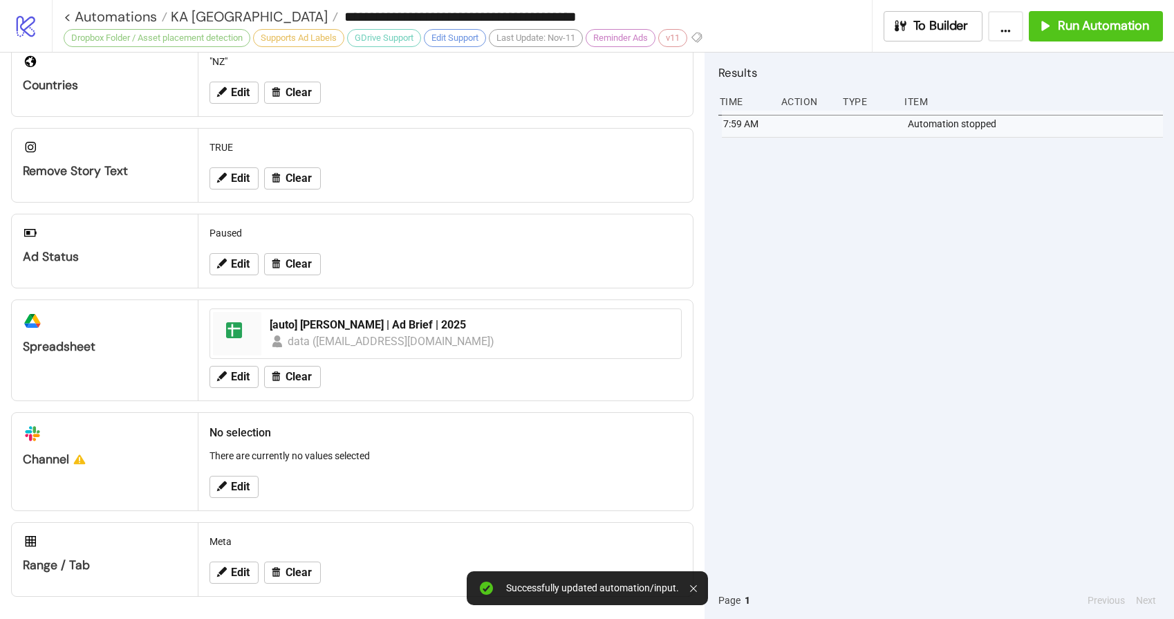
scroll to position [0, 0]
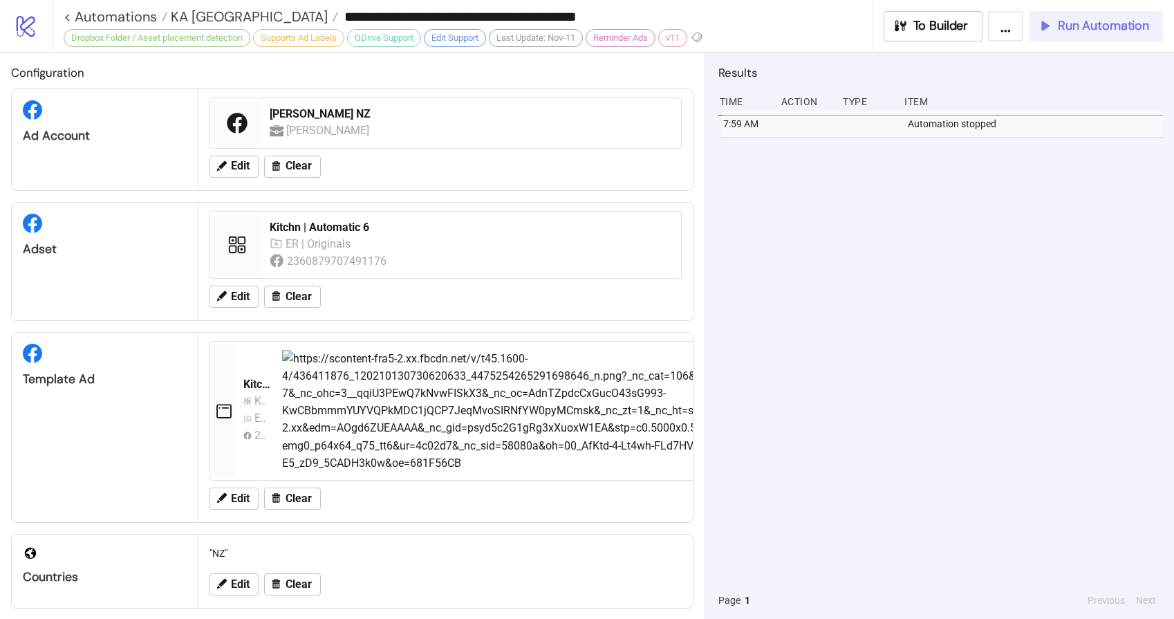
click at [1107, 12] on button "Run Automation" at bounding box center [1096, 26] width 134 height 30
